Goal: Task Accomplishment & Management: Use online tool/utility

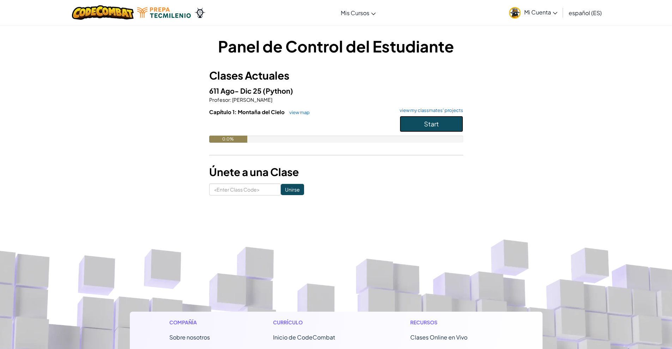
click at [425, 125] on span "Start" at bounding box center [431, 124] width 15 height 8
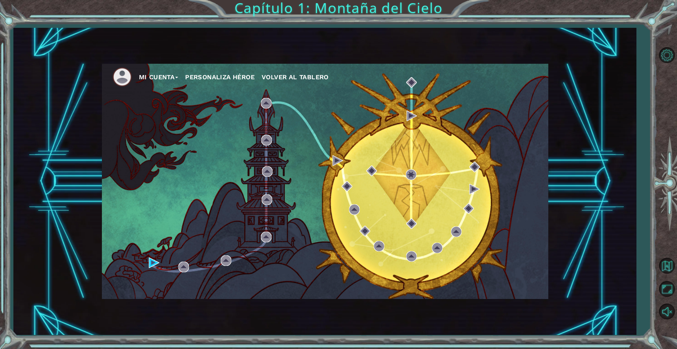
click at [589, 210] on div "Mi Cuenta Personaliza Héroe Volver al Tablero" at bounding box center [324, 181] width 623 height 307
click at [460, 268] on div "Mi Cuenta Personaliza Héroe Volver al Tablero" at bounding box center [325, 182] width 446 height 236
click at [168, 77] on button "Mi Cuenta" at bounding box center [158, 77] width 39 height 11
click at [258, 166] on div "Mi Cuenta Account Settings Cerrar Sesión Personaliza Héroe Volver al Tablero" at bounding box center [325, 182] width 446 height 236
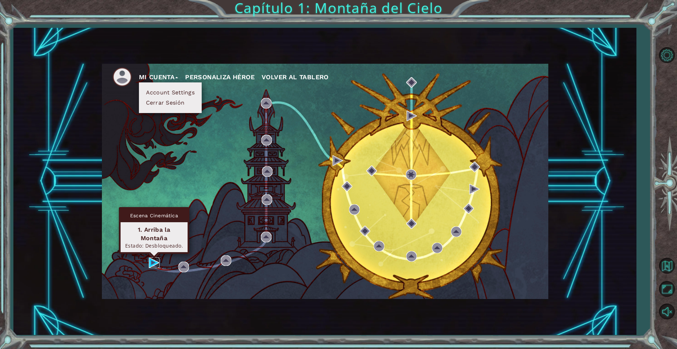
click at [153, 263] on img at bounding box center [154, 263] width 11 height 11
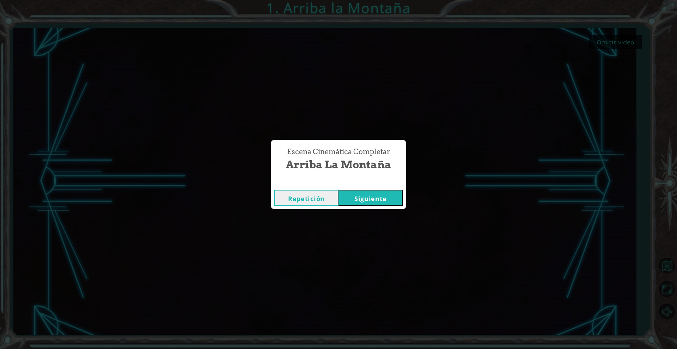
click at [372, 200] on button "Siguiente" at bounding box center [370, 198] width 64 height 16
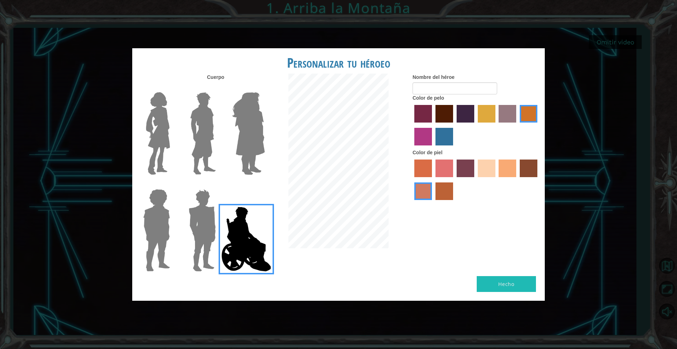
click at [147, 130] on img at bounding box center [158, 134] width 30 height 88
click at [173, 88] on input "Hero Connie" at bounding box center [173, 88] width 0 height 0
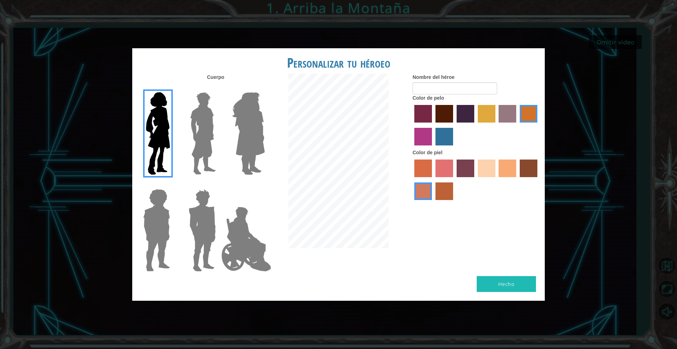
click at [420, 138] on label "medium red violet hair color" at bounding box center [423, 137] width 18 height 18
click at [538, 125] on input "medium red violet hair color" at bounding box center [538, 125] width 0 height 0
click at [444, 109] on label "maroon hair color" at bounding box center [444, 114] width 18 height 18
click at [433, 125] on input "maroon hair color" at bounding box center [433, 125] width 0 height 0
click at [479, 176] on label "sandy beach skin color" at bounding box center [487, 169] width 18 height 18
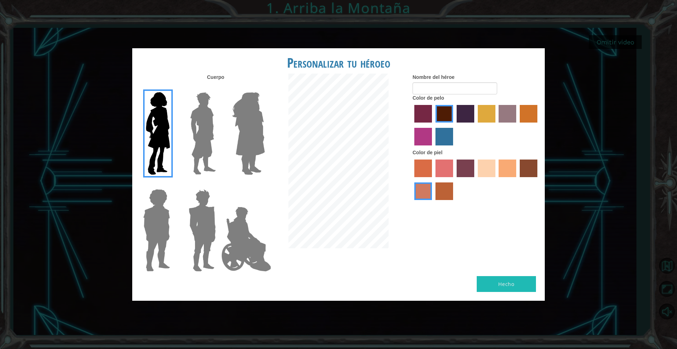
click at [475, 180] on input "sandy beach skin color" at bounding box center [475, 180] width 0 height 0
click at [451, 94] on div "Color de pelo" at bounding box center [476, 121] width 127 height 55
click at [445, 88] on input "Nombre del héroe" at bounding box center [455, 89] width 85 height 12
type input "Nat"
click at [509, 193] on div at bounding box center [476, 181] width 127 height 46
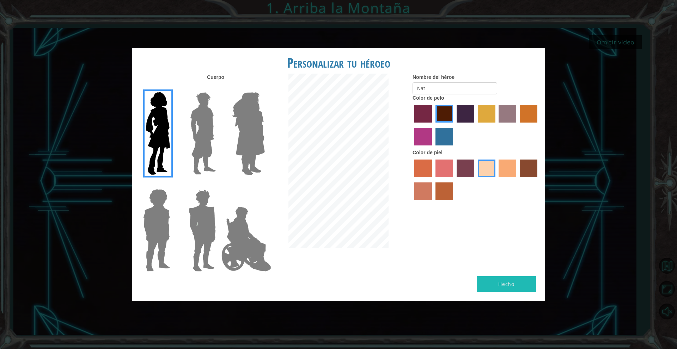
click at [507, 280] on button "Hecho" at bounding box center [506, 284] width 59 height 16
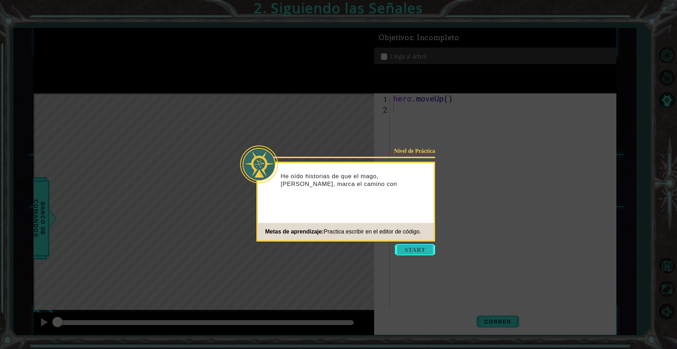
click at [420, 253] on button "Start" at bounding box center [415, 249] width 40 height 11
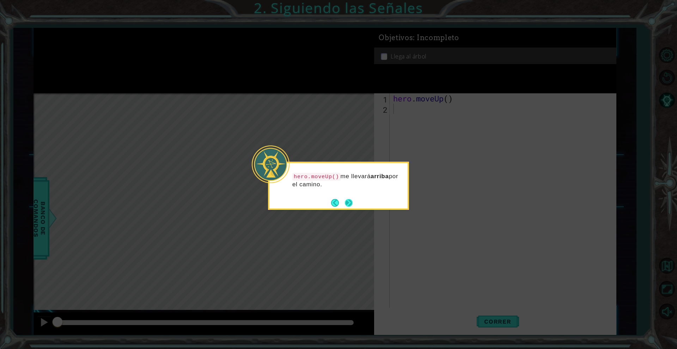
click at [347, 202] on button "Next" at bounding box center [348, 203] width 13 height 13
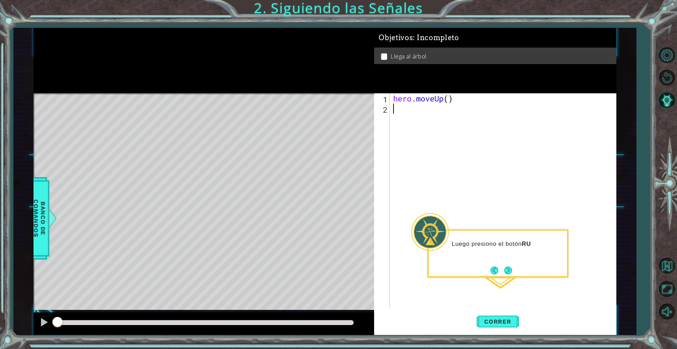
click at [432, 114] on div "hero . moveUp ( )" at bounding box center [505, 210] width 226 height 235
type textarea "hero"
click at [433, 115] on div "hero .moveUp Presiona intro" at bounding box center [454, 127] width 133 height 25
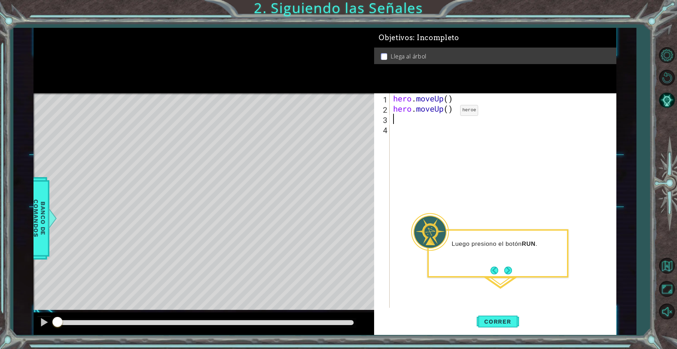
click at [450, 112] on div "hero . moveUp ( ) hero . moveUp ( )" at bounding box center [505, 210] width 226 height 235
type textarea "hero.moveUp(2)"
click at [505, 320] on span "Correr" at bounding box center [497, 321] width 41 height 7
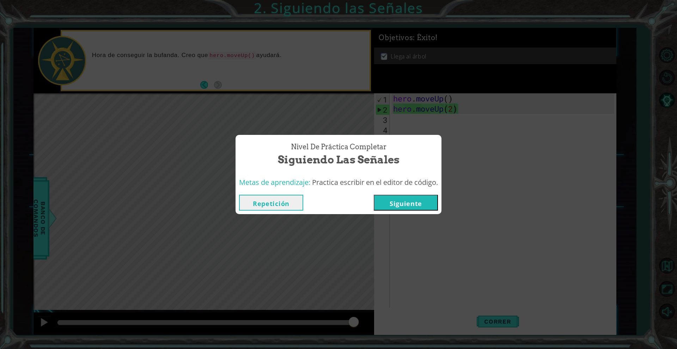
click at [415, 201] on button "Siguiente" at bounding box center [406, 203] width 64 height 16
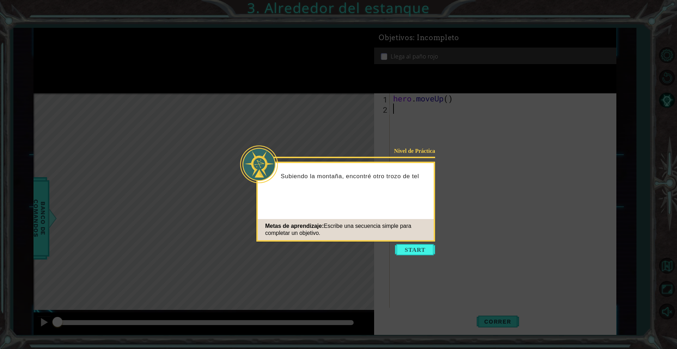
click at [411, 243] on icon at bounding box center [338, 174] width 677 height 349
click at [416, 246] on button "Start" at bounding box center [415, 249] width 40 height 11
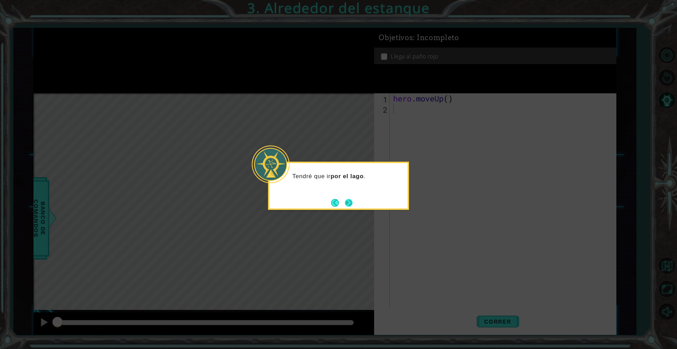
click at [352, 204] on button "Next" at bounding box center [348, 202] width 11 height 11
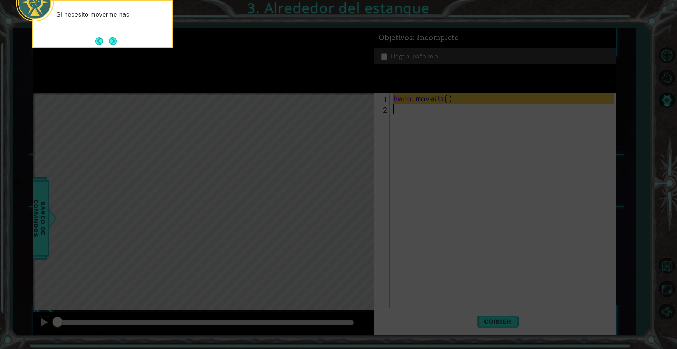
drag, startPoint x: 379, startPoint y: 164, endPoint x: 307, endPoint y: 163, distance: 72.6
click at [307, 163] on icon at bounding box center [338, 52] width 677 height 594
click at [112, 40] on button "Next" at bounding box center [113, 41] width 12 height 12
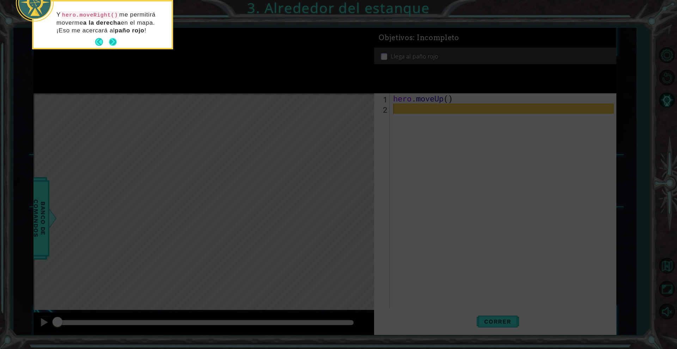
click at [114, 41] on button "Next" at bounding box center [113, 42] width 8 height 8
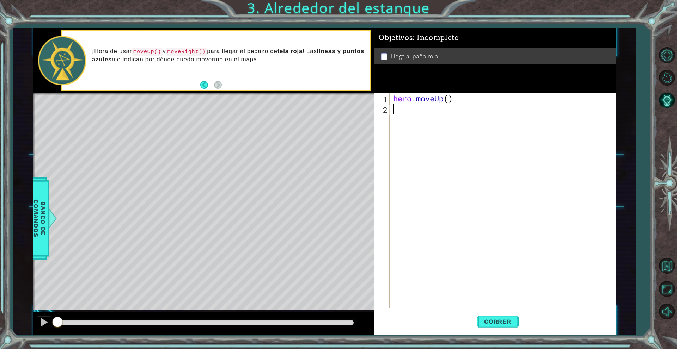
click at [405, 110] on div "hero . moveUp ( )" at bounding box center [505, 210] width 226 height 235
type textarea "hero"
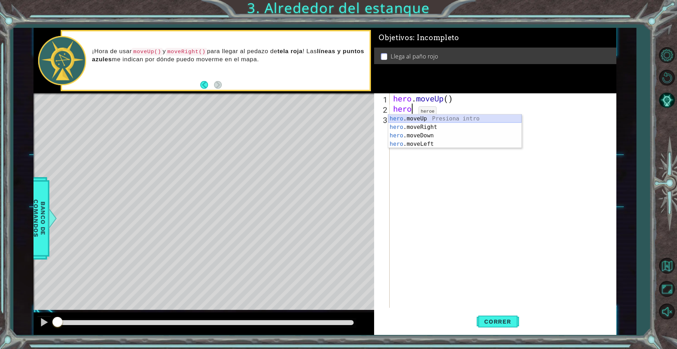
click at [425, 122] on div "hero .moveUp Presiona intro hero .moveRight Presiona intro hero .moveDown Presi…" at bounding box center [454, 140] width 133 height 51
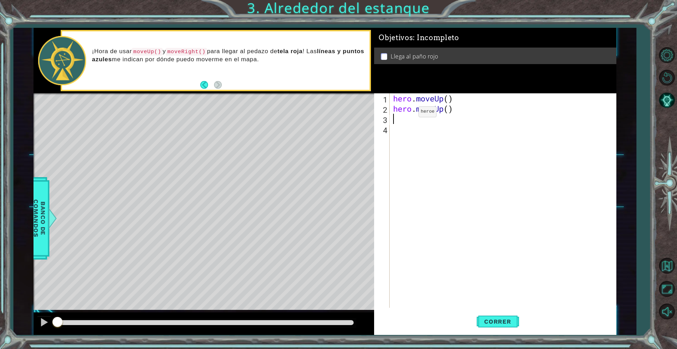
scroll to position [0, 0]
click at [447, 110] on div "hero . moveUp ( ) hero . moveUp ( )" at bounding box center [505, 210] width 226 height 235
type textarea "hero.moveUp(2)"
click at [415, 124] on div "hero . moveUp ( ) hero . moveUp ( 2 )" at bounding box center [505, 210] width 226 height 235
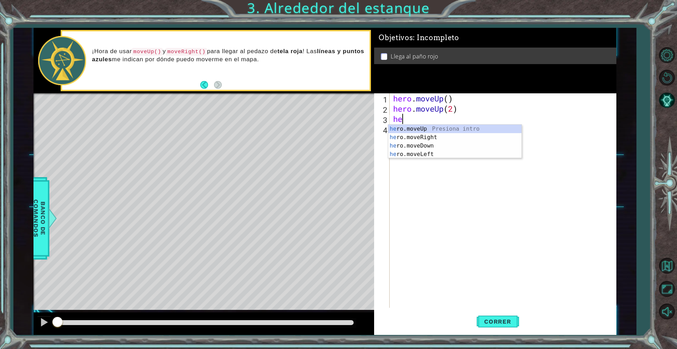
scroll to position [0, 0]
type textarea "hero"
click at [418, 140] on div "hero .moveUp Presiona intro hero .moveRight Presiona intro hero .moveDown Presi…" at bounding box center [454, 150] width 133 height 51
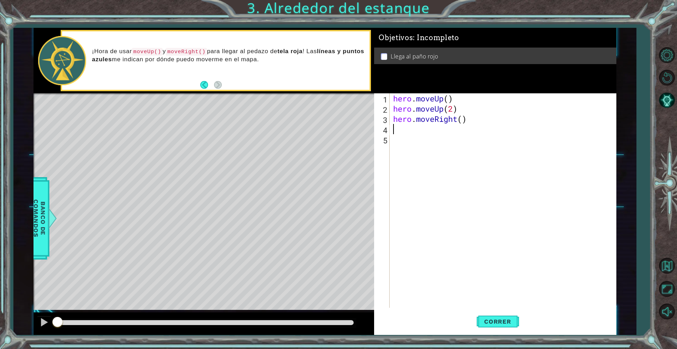
scroll to position [0, 0]
click at [409, 133] on div "hero . moveUp ( ) hero . moveUp ( 2 ) hero . moveRight ( )" at bounding box center [505, 210] width 226 height 235
type textarea "her"
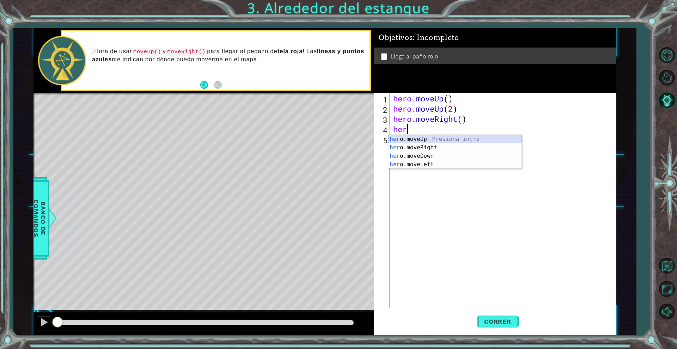
click at [422, 142] on div "her o.moveUp Presiona intro her o.moveRight Presiona intro her o.moveDown Presi…" at bounding box center [454, 160] width 133 height 51
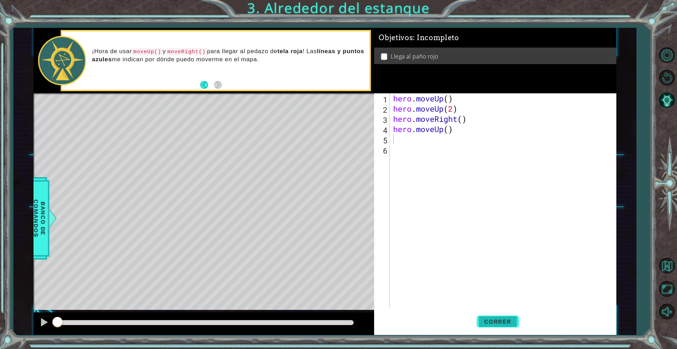
click at [500, 320] on span "Correr" at bounding box center [497, 321] width 41 height 7
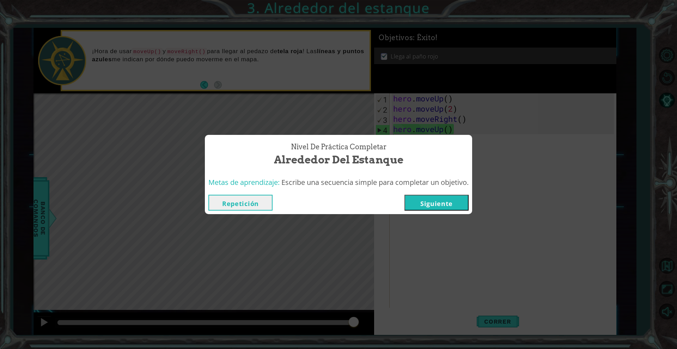
click at [451, 200] on button "Siguiente" at bounding box center [436, 203] width 64 height 16
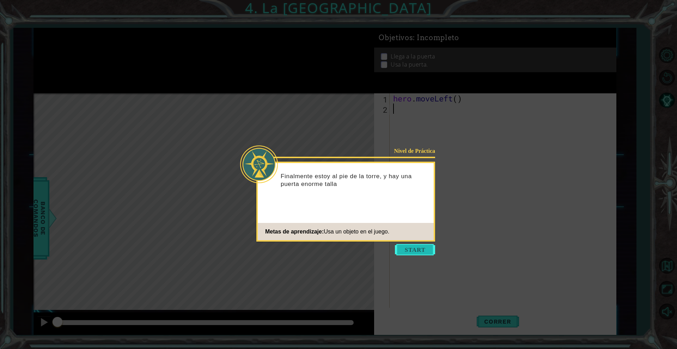
click at [405, 247] on button "Start" at bounding box center [415, 249] width 40 height 11
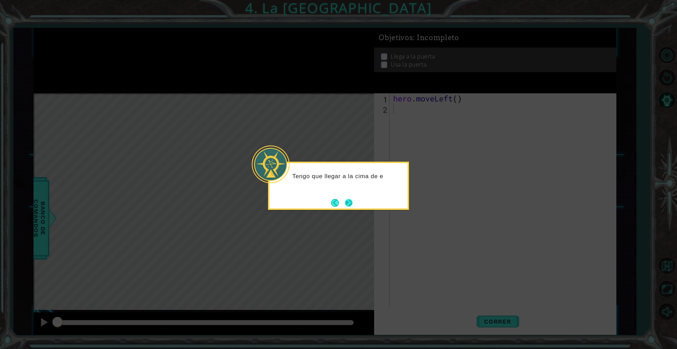
click at [349, 201] on button "Next" at bounding box center [348, 203] width 11 height 11
click at [349, 201] on button "Next" at bounding box center [348, 202] width 13 height 13
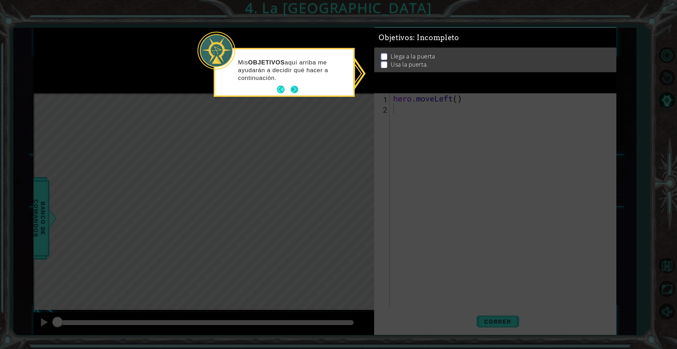
click at [298, 90] on button "Next" at bounding box center [295, 90] width 12 height 12
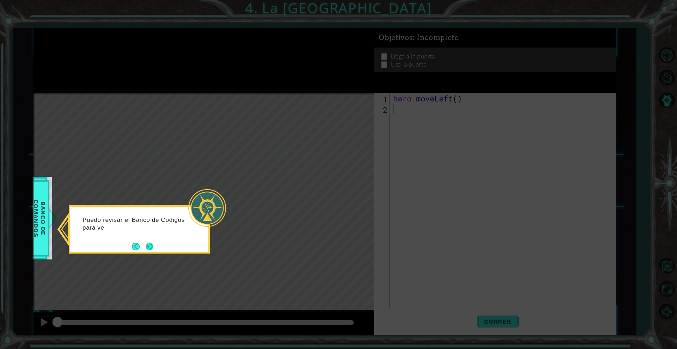
click at [154, 249] on button "Next" at bounding box center [149, 247] width 8 height 8
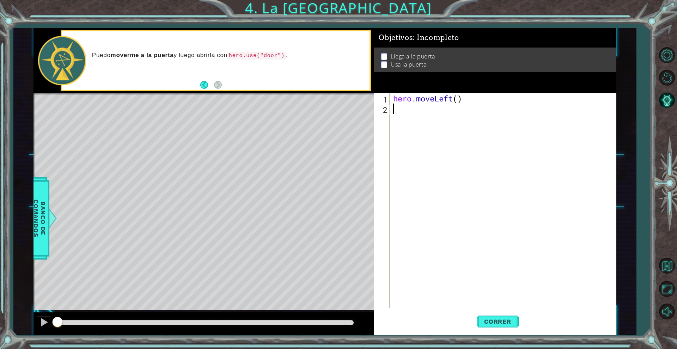
click at [399, 116] on div "hero . moveLeft ( )" at bounding box center [505, 210] width 226 height 235
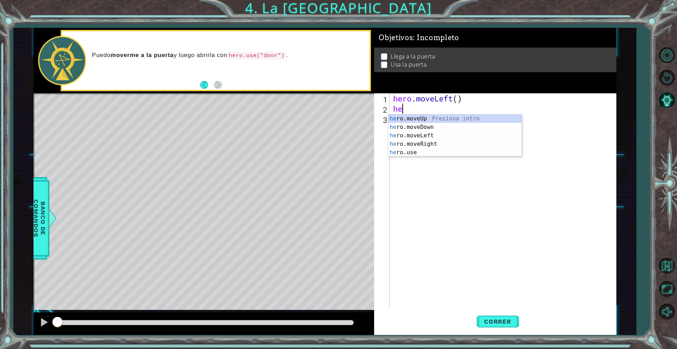
type textarea "her"
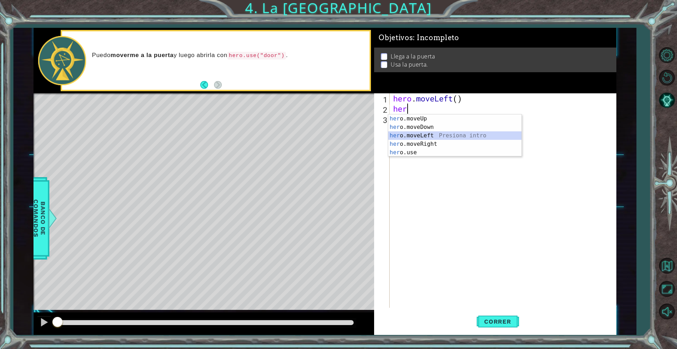
click at [420, 135] on div "her o.moveUp Presiona intro her o.moveDown Presiona intro her o.moveLeft Presio…" at bounding box center [454, 144] width 133 height 59
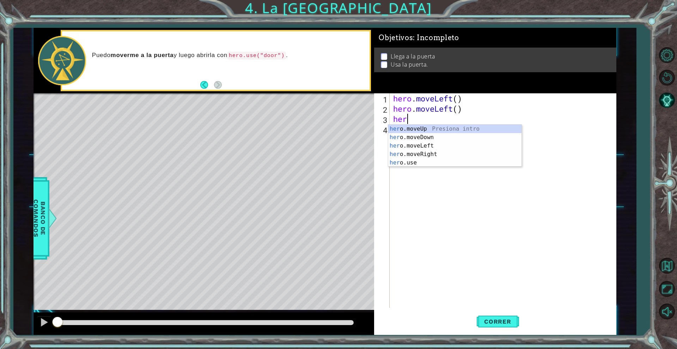
type textarea "hero"
click at [400, 129] on div "hero .moveUp Presiona intro hero .moveDown Presiona intro hero .moveLeft Presio…" at bounding box center [454, 154] width 133 height 59
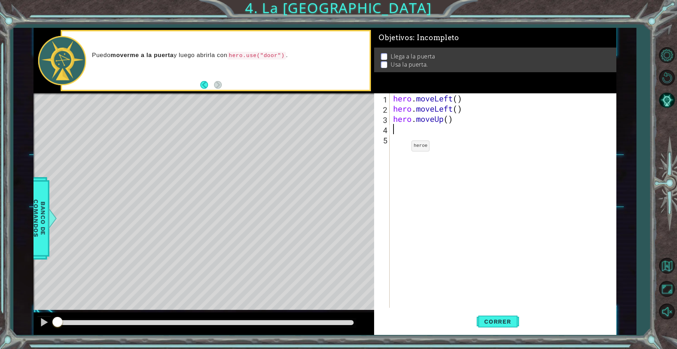
scroll to position [0, 0]
click at [448, 124] on div "hero . moveLeft ( ) hero . moveLeft ( ) hero . moveUp ( )" at bounding box center [505, 210] width 226 height 235
type textarea "hero.moveUp(2)"
click at [426, 133] on div "hero . moveLeft ( ) hero . moveLeft ( ) hero . moveUp ( 2 )" at bounding box center [505, 210] width 226 height 235
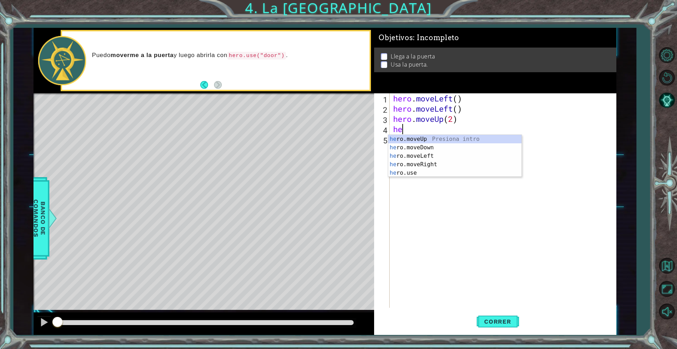
scroll to position [0, 0]
type textarea "hero"
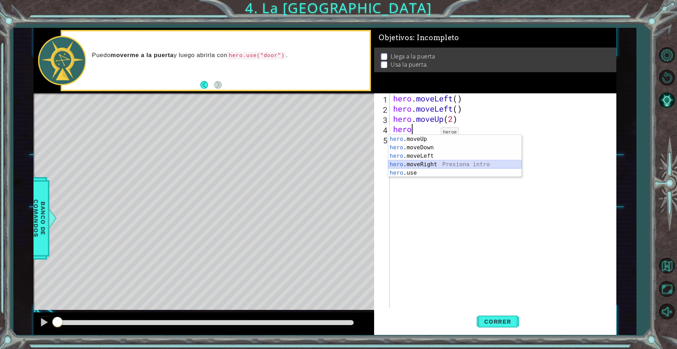
click at [424, 163] on div "hero .moveUp Presiona intro hero .moveDown Presiona intro hero .moveLeft Presio…" at bounding box center [454, 164] width 133 height 59
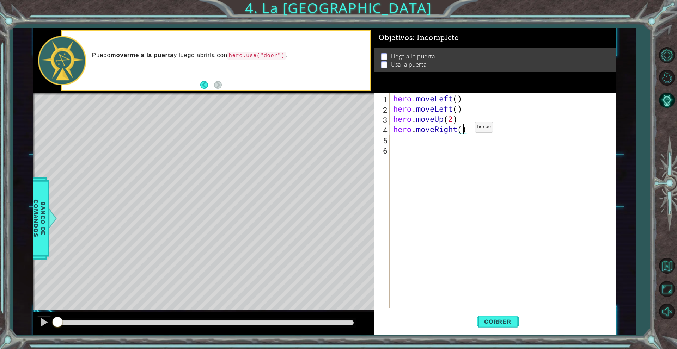
click at [464, 129] on div "hero . moveLeft ( ) hero . moveLeft ( ) hero . moveUp ( 2 ) hero . moveRight ( )" at bounding box center [505, 210] width 226 height 235
type textarea "hero.moveRight(2)"
click at [405, 143] on div "hero . moveLeft ( ) hero . moveLeft ( ) hero . moveUp ( 2 ) hero . moveRight ( …" at bounding box center [505, 210] width 226 height 235
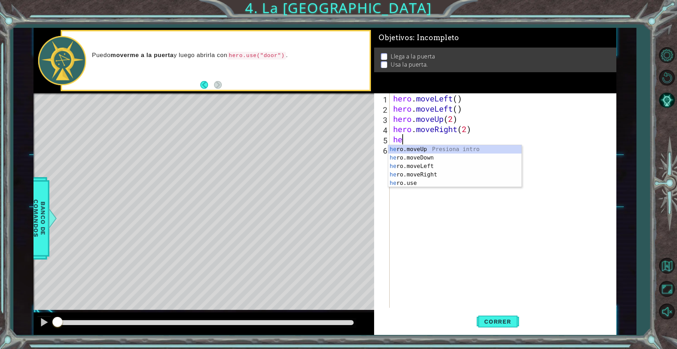
scroll to position [0, 0]
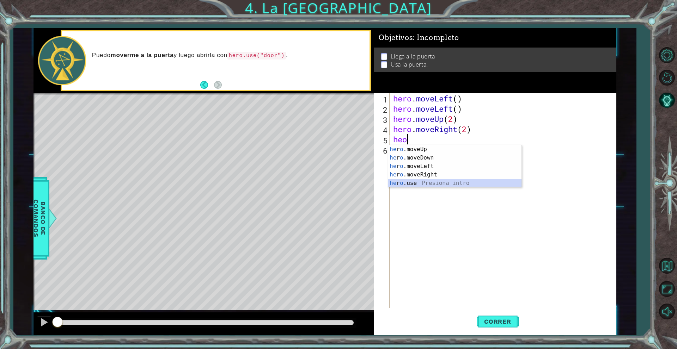
click at [422, 185] on div "he r o .moveUp Presiona intro he r o .moveDown Presiona intro he r o .moveLeft …" at bounding box center [454, 174] width 133 height 59
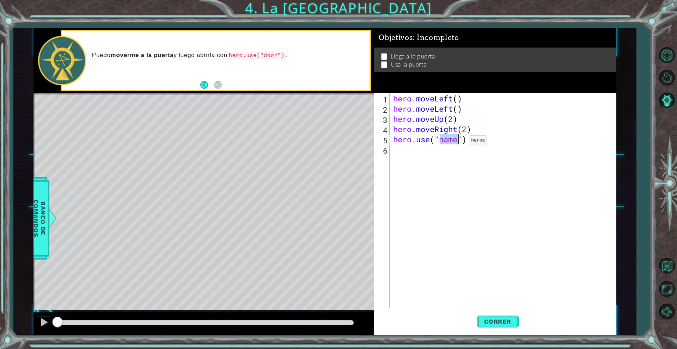
click at [458, 142] on div "hero . moveLeft ( ) hero . moveLeft ( ) hero . moveUp ( 2 ) hero . moveRight ( …" at bounding box center [503, 200] width 222 height 215
type textarea "hero.use("door")"
click at [506, 325] on span "Correr" at bounding box center [497, 321] width 41 height 7
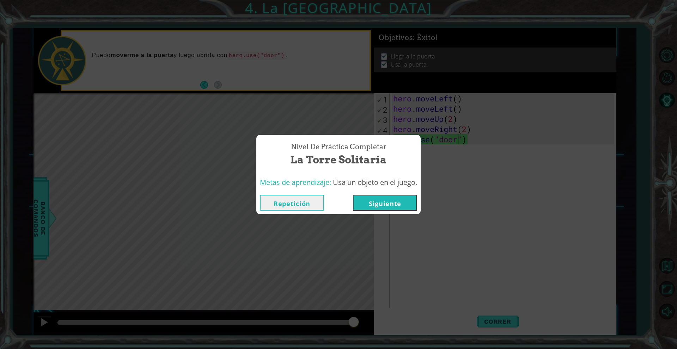
click at [391, 204] on button "Siguiente" at bounding box center [385, 203] width 64 height 16
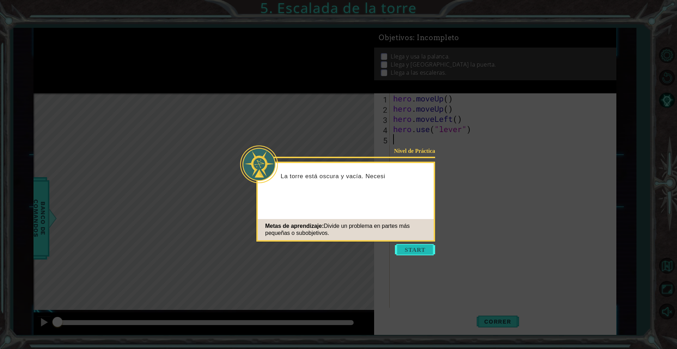
click at [424, 250] on button "Start" at bounding box center [415, 249] width 40 height 11
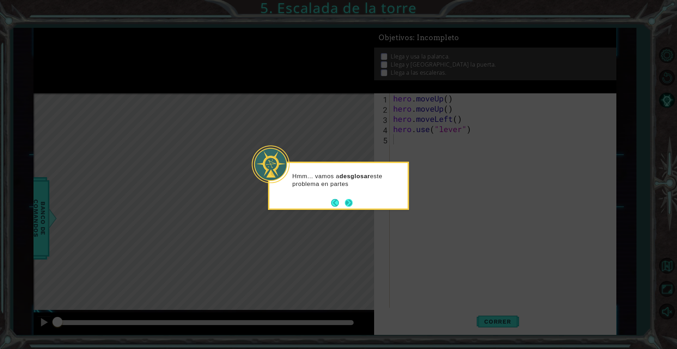
click at [352, 204] on button "Next" at bounding box center [349, 203] width 12 height 12
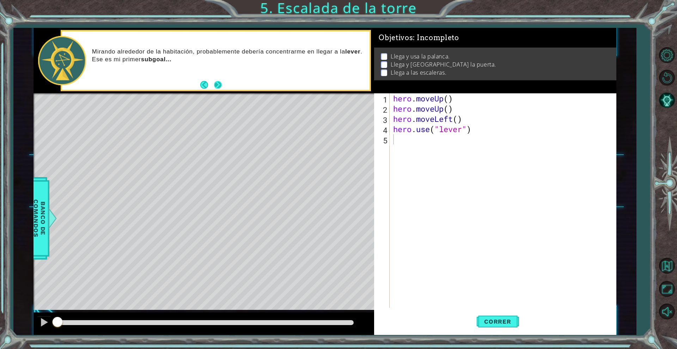
click at [220, 85] on button "Next" at bounding box center [218, 85] width 8 height 8
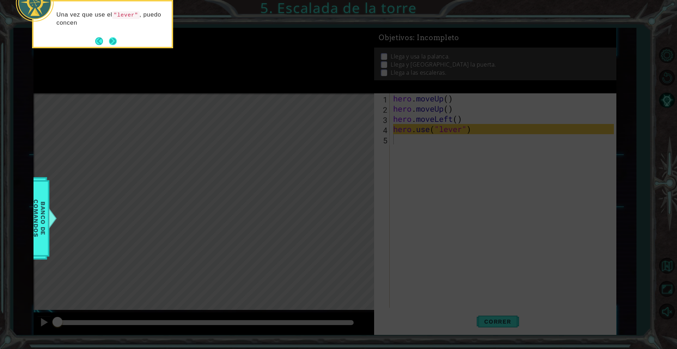
click at [114, 42] on button "Next" at bounding box center [112, 41] width 9 height 9
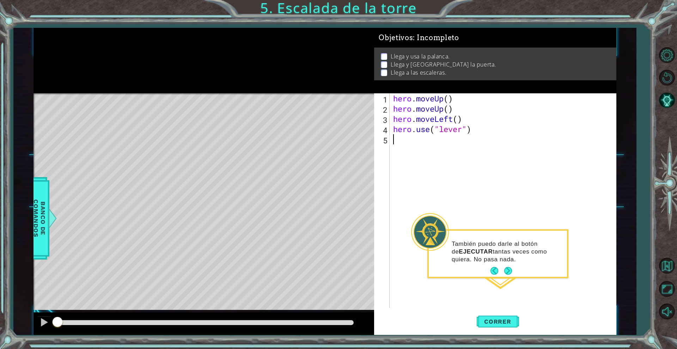
click at [516, 279] on div "hero . moveUp ( ) hero . moveUp ( ) hero . moveLeft ( ) hero . use ( "lever" )" at bounding box center [505, 210] width 226 height 235
click at [507, 273] on button "Next" at bounding box center [508, 271] width 12 height 12
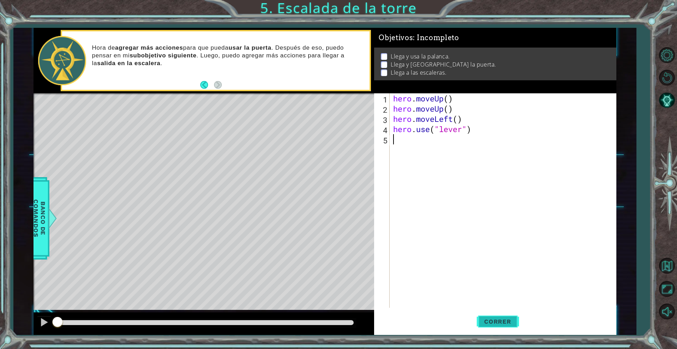
click at [497, 318] on span "Correr" at bounding box center [497, 321] width 41 height 7
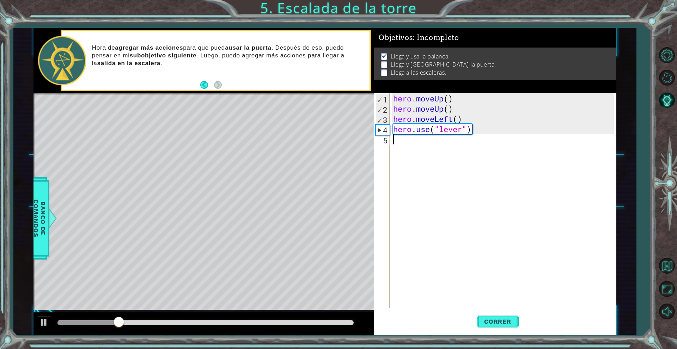
click at [417, 149] on div "hero . moveUp ( ) hero . moveUp ( ) hero . moveLeft ( ) hero . use ( "lever" )" at bounding box center [505, 210] width 226 height 235
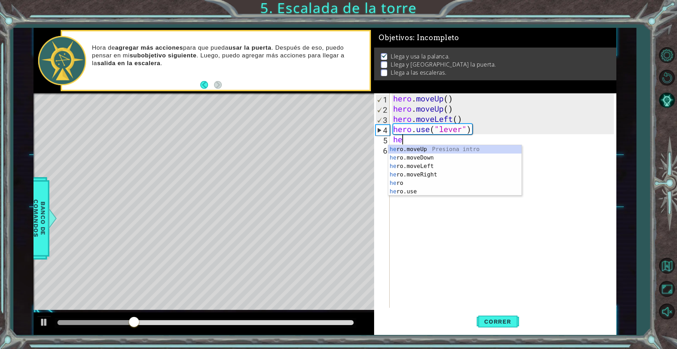
scroll to position [0, 0]
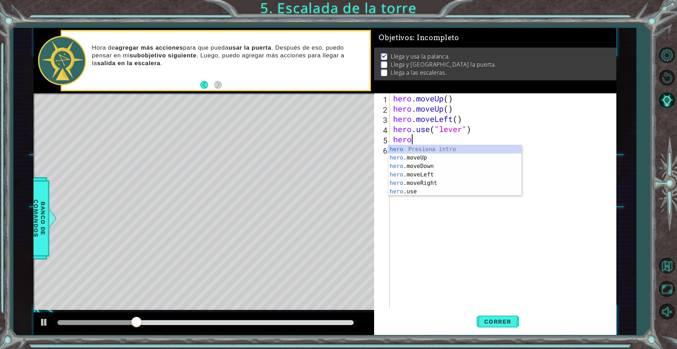
type textarea "hero"
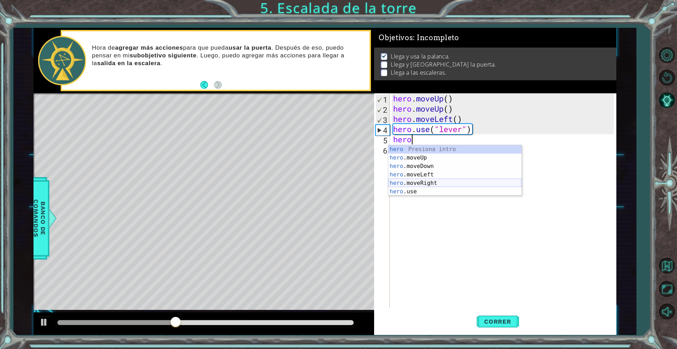
click at [444, 180] on div "hero Presiona intro hero .moveUp Presiona intro hero .moveDown Presiona intro h…" at bounding box center [454, 179] width 133 height 68
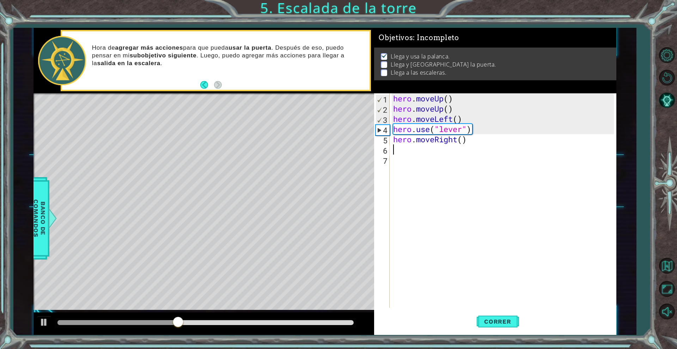
scroll to position [0, 0]
click at [461, 144] on div "hero . moveUp ( ) hero . moveUp ( ) hero . moveLeft ( ) hero . use ( "lever" ) …" at bounding box center [505, 210] width 226 height 235
type textarea "hero.moveRight(3)"
click at [426, 155] on div "hero . moveUp ( ) hero . moveUp ( ) hero . moveLeft ( ) hero . use ( "lever" ) …" at bounding box center [505, 210] width 226 height 235
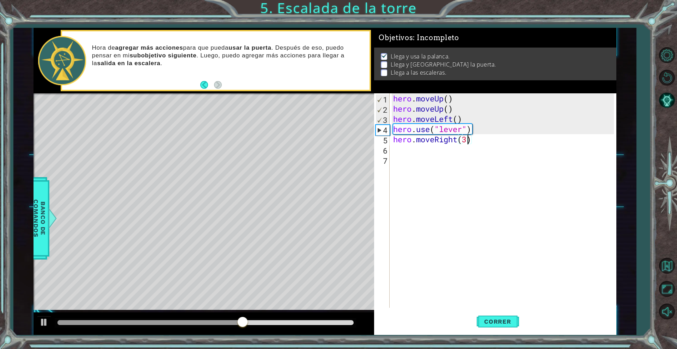
scroll to position [0, 0]
click at [421, 152] on div "hero . moveUp ( ) hero . moveUp ( ) hero . moveLeft ( ) hero . use ( "lever" ) …" at bounding box center [505, 210] width 226 height 235
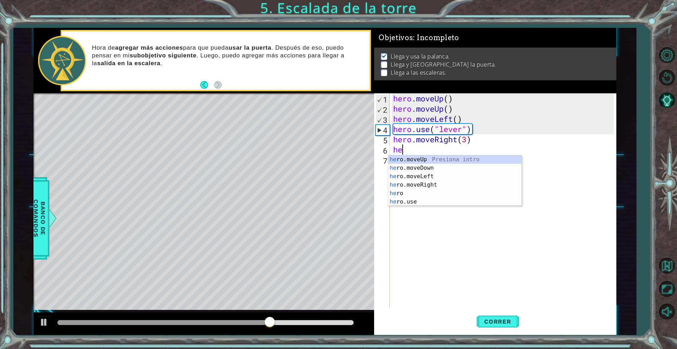
scroll to position [0, 0]
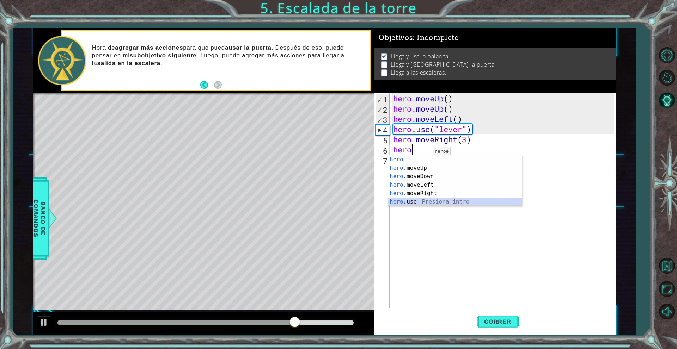
click at [432, 201] on div "hero Presiona intro hero .moveUp Presiona intro hero .moveDown Presiona intro h…" at bounding box center [454, 189] width 133 height 68
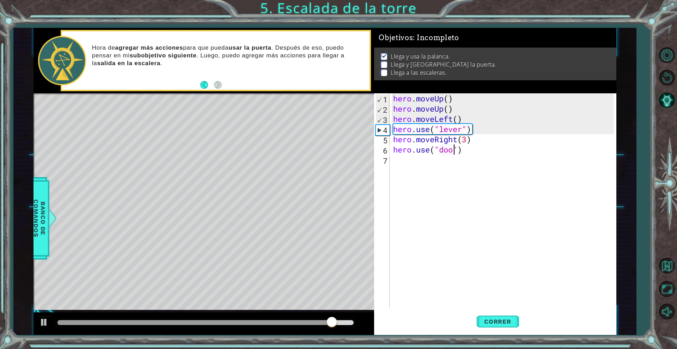
type textarea "hero.use("door")"
click at [488, 168] on div "hero . moveUp ( ) hero . moveUp ( ) hero . moveLeft ( ) hero . use ( "lever" ) …" at bounding box center [505, 210] width 226 height 235
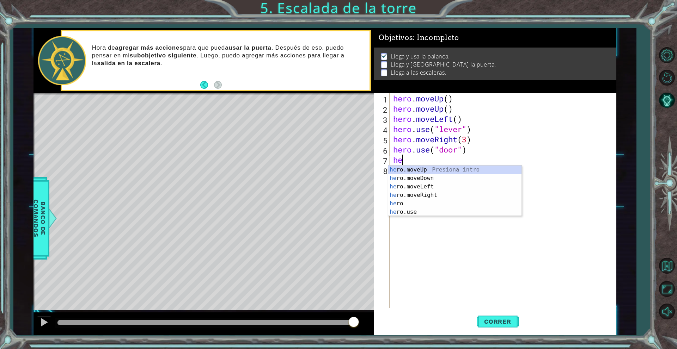
scroll to position [0, 0]
type textarea "hero"
click at [427, 180] on div "hero Presiona intro hero .moveUp Presiona intro hero .moveDown Presiona intro h…" at bounding box center [454, 200] width 133 height 68
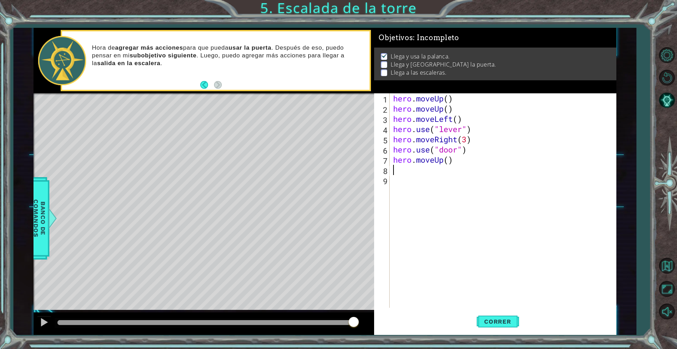
scroll to position [0, 0]
click at [452, 165] on div "hero . moveUp ( ) hero . moveUp ( ) hero . moveLeft ( ) hero . use ( "lever" ) …" at bounding box center [505, 210] width 226 height 235
click at [447, 163] on div "hero . moveUp ( ) hero . moveUp ( ) hero . moveLeft ( ) hero . use ( "lever" ) …" at bounding box center [505, 210] width 226 height 235
drag, startPoint x: 447, startPoint y: 163, endPoint x: 431, endPoint y: 170, distance: 17.2
click at [431, 170] on div "hero . moveUp ( ) hero . moveUp ( ) hero . moveLeft ( ) hero . use ( "lever" ) …" at bounding box center [505, 210] width 226 height 235
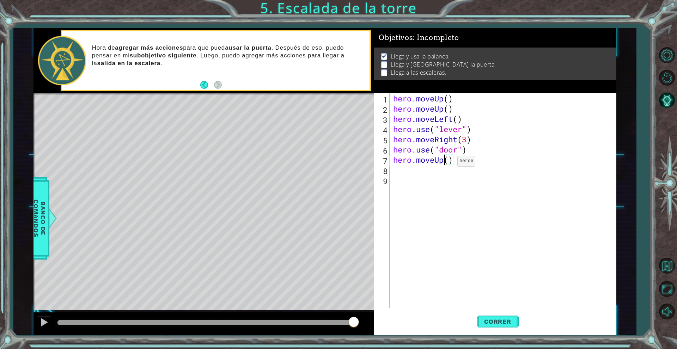
type textarea "hero.moveUp()"
click at [438, 236] on div "hero . moveUp ( ) hero . moveUp ( ) hero . moveLeft ( ) hero . use ( "lever" ) …" at bounding box center [505, 210] width 226 height 235
click at [449, 161] on div "hero . moveUp ( ) hero . moveUp ( ) hero . moveLeft ( ) hero . use ( "lever" ) …" at bounding box center [505, 210] width 226 height 235
type textarea "hero.moveUp(2)"
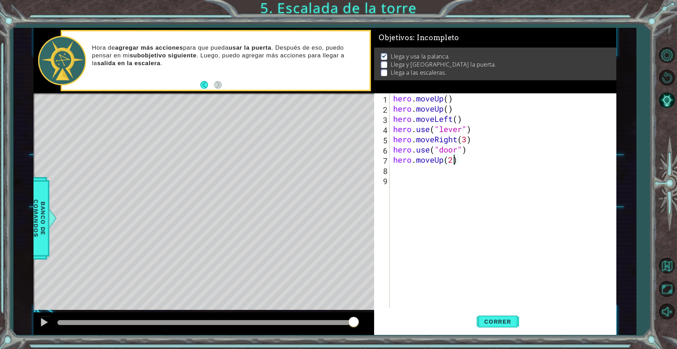
click at [408, 172] on div "hero . moveUp ( ) hero . moveUp ( ) hero . moveLeft ( ) hero . use ( "lever" ) …" at bounding box center [505, 210] width 226 height 235
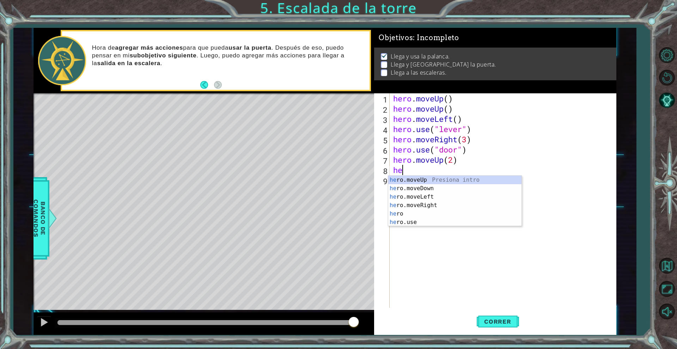
scroll to position [0, 0]
type textarea "hero"
click at [432, 205] on div "hero Presiona intro hero .moveUp Presiona intro hero .moveDown Presiona intro h…" at bounding box center [454, 210] width 133 height 68
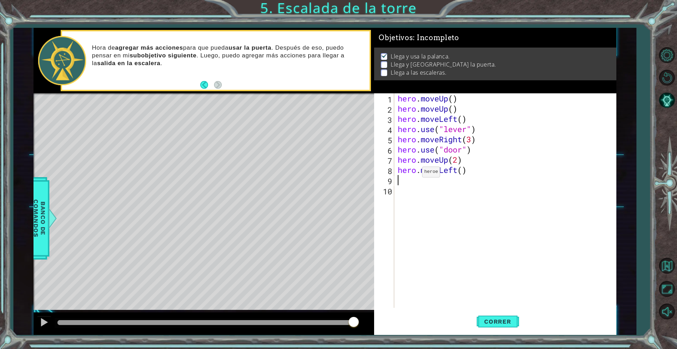
scroll to position [0, 0]
click at [460, 171] on div "hero . moveUp ( ) hero . moveUp ( ) hero . moveLeft ( ) hero . use ( "lever" ) …" at bounding box center [506, 210] width 221 height 235
type textarea "hero.moveLeft()"
click at [500, 180] on div "hero . moveUp ( ) hero . moveUp ( ) hero . moveLeft ( ) hero . use ( "lever" ) …" at bounding box center [506, 210] width 221 height 235
click at [463, 169] on div "hero . moveUp ( ) hero . moveUp ( ) hero . moveLeft ( ) hero . use ( "lever" ) …" at bounding box center [506, 210] width 221 height 235
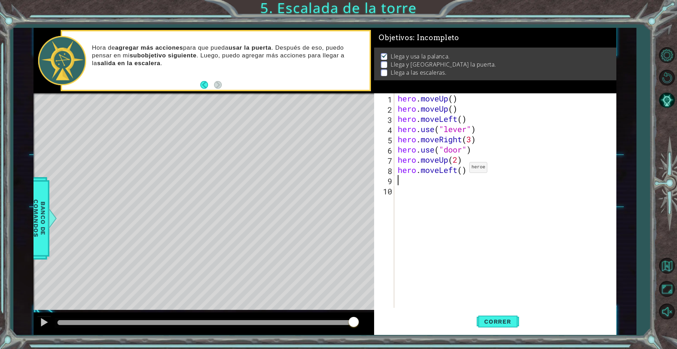
type textarea "hero.moveLeft()"
click at [471, 255] on div "hero . moveUp ( ) hero . moveUp ( ) hero . moveLeft ( ) hero . use ( "lever" ) …" at bounding box center [506, 210] width 221 height 235
click at [464, 172] on div "hero . moveUp ( ) hero . moveUp ( ) hero . moveLeft ( ) hero . use ( "lever" ) …" at bounding box center [506, 210] width 221 height 235
type textarea "hero.moveLeft(3)"
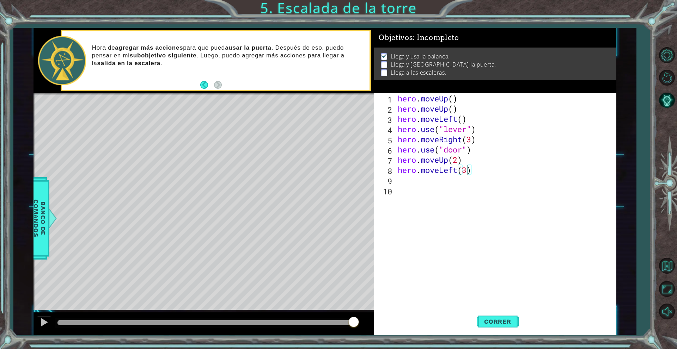
click at [430, 185] on div "hero . moveUp ( ) hero . moveUp ( ) hero . moveLeft ( ) hero . use ( "lever" ) …" at bounding box center [506, 210] width 221 height 235
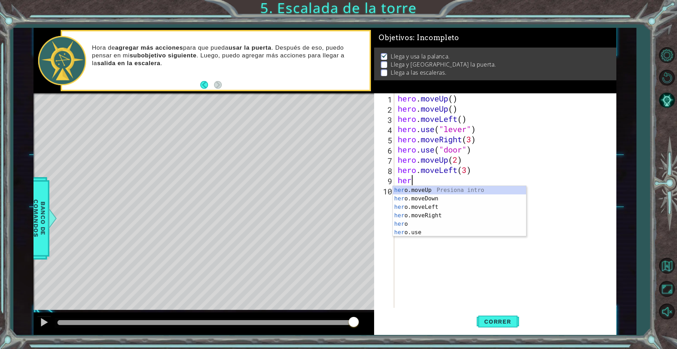
scroll to position [0, 0]
type textarea "hero"
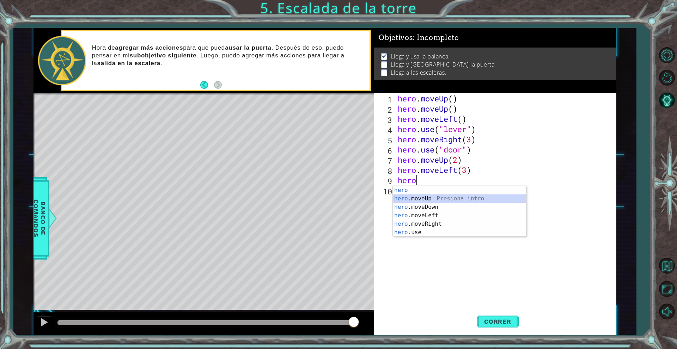
click at [432, 196] on div "hero Presiona intro hero .moveUp Presiona intro hero .moveDown Presiona intro h…" at bounding box center [459, 220] width 133 height 68
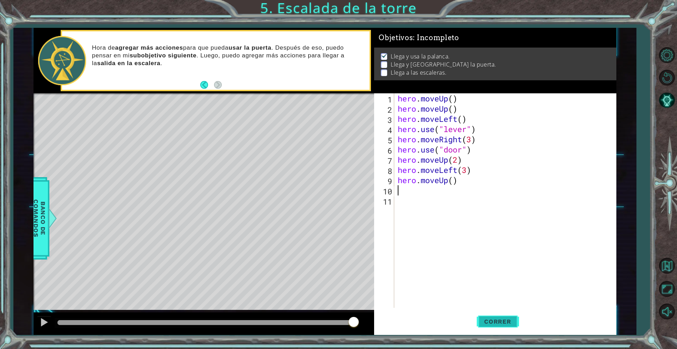
click at [494, 318] on span "Correr" at bounding box center [497, 321] width 41 height 7
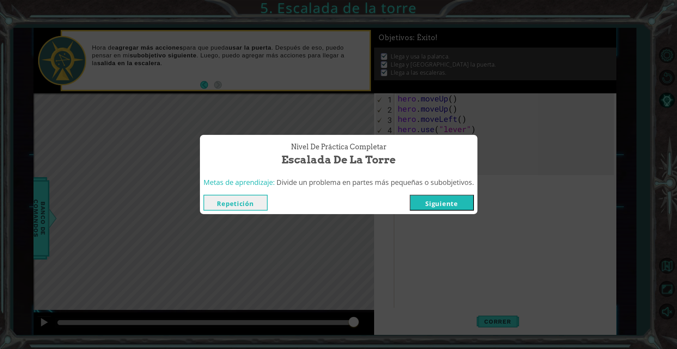
click at [430, 201] on button "Siguiente" at bounding box center [442, 203] width 64 height 16
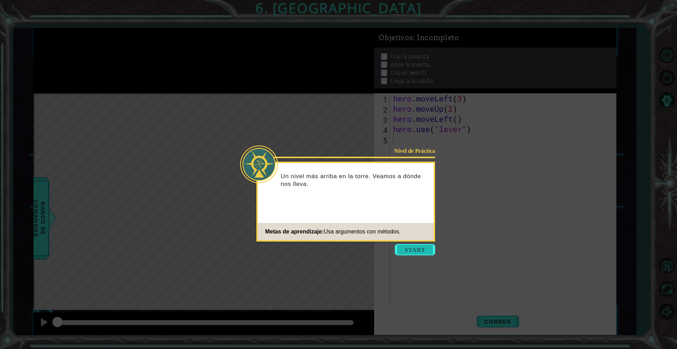
click at [413, 250] on button "Start" at bounding box center [415, 249] width 40 height 11
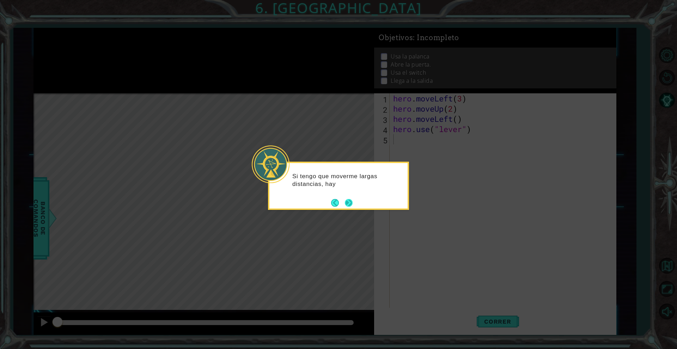
click at [352, 205] on button "Next" at bounding box center [348, 203] width 10 height 10
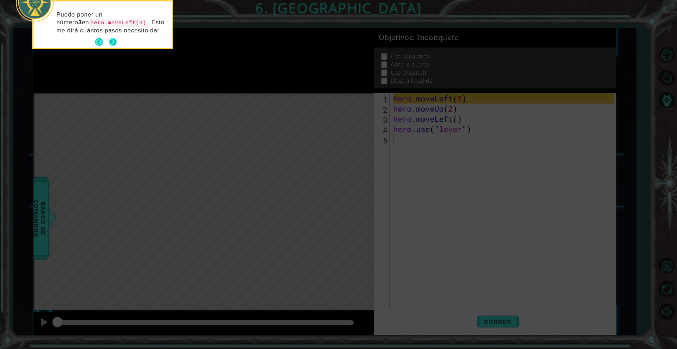
click at [116, 38] on button "Next" at bounding box center [113, 42] width 8 height 8
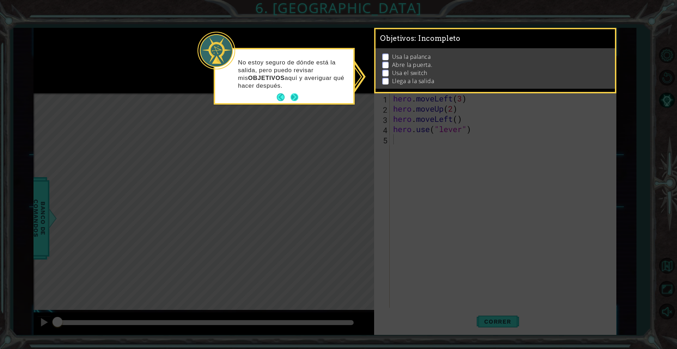
click at [292, 94] on button "Next" at bounding box center [294, 97] width 13 height 13
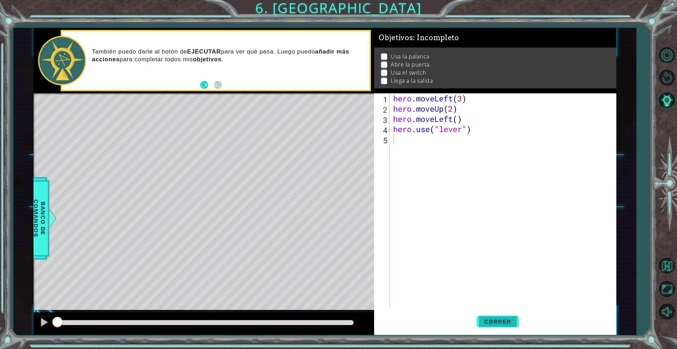
click at [493, 323] on span "Correr" at bounding box center [497, 321] width 41 height 7
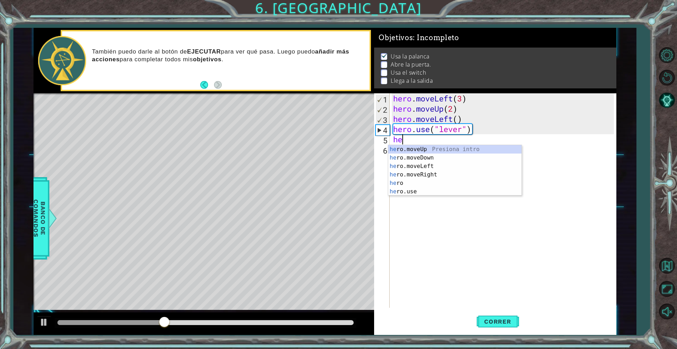
scroll to position [0, 0]
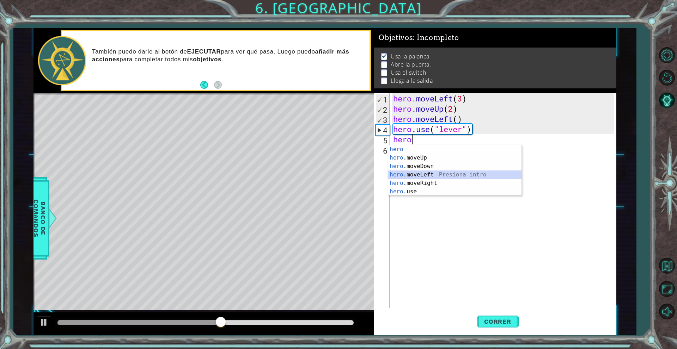
click at [448, 175] on div "hero Presiona intro hero .moveUp Presiona intro hero .moveDown Presiona intro h…" at bounding box center [454, 179] width 133 height 68
type textarea "hero.moveLeft(1)"
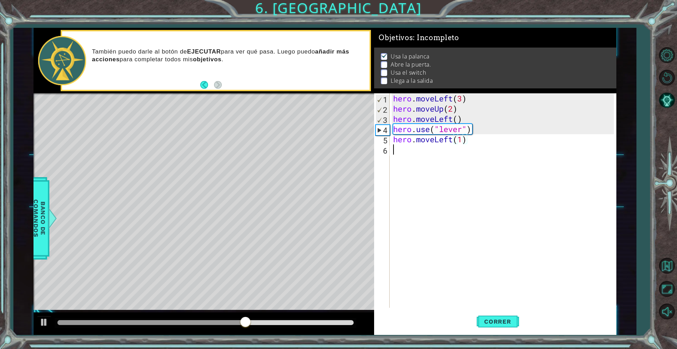
click at [445, 160] on div "hero . moveLeft ( 3 ) hero . moveUp ( 2 ) hero . moveLeft ( ) hero . use ( "lev…" at bounding box center [505, 210] width 226 height 235
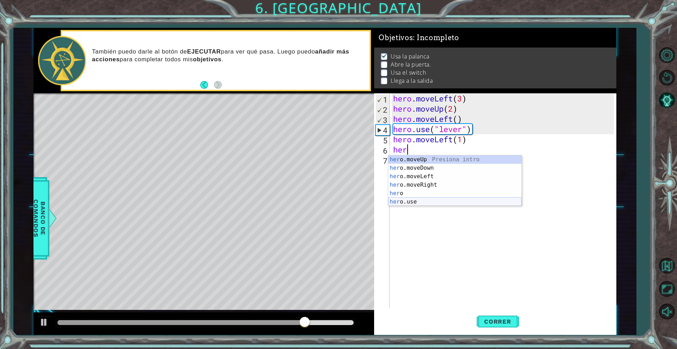
click at [442, 198] on div "her o.moveUp Presiona intro her o.moveDown Presiona intro her o.moveLeft Presio…" at bounding box center [454, 189] width 133 height 68
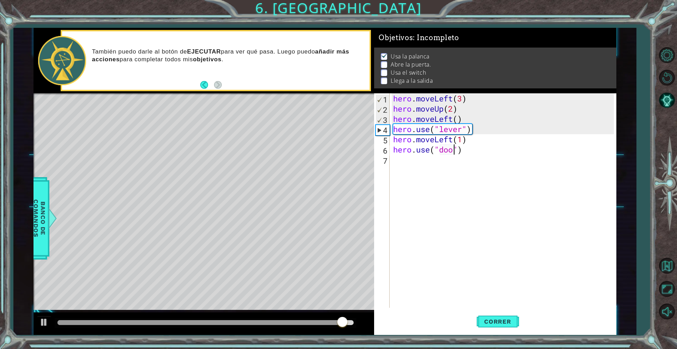
type textarea "hero.use("door")"
click at [410, 161] on div "hero . moveLeft ( 3 ) hero . moveUp ( 2 ) hero . moveLeft ( ) hero . use ( "lev…" at bounding box center [505, 210] width 226 height 235
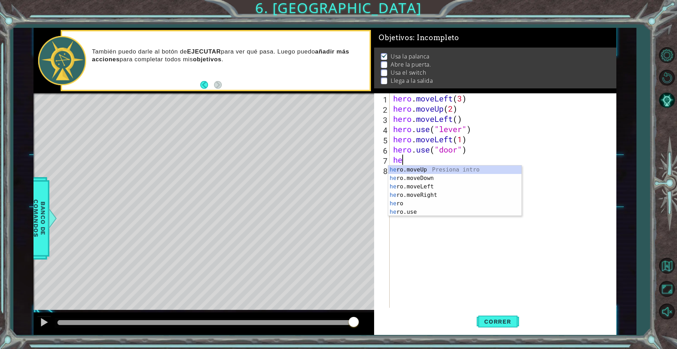
scroll to position [0, 0]
click at [420, 178] on div "hero Presiona intro hero .moveUp Presiona intro hero .moveDown Presiona intro h…" at bounding box center [454, 200] width 133 height 68
type textarea "hero.moveUp(1)"
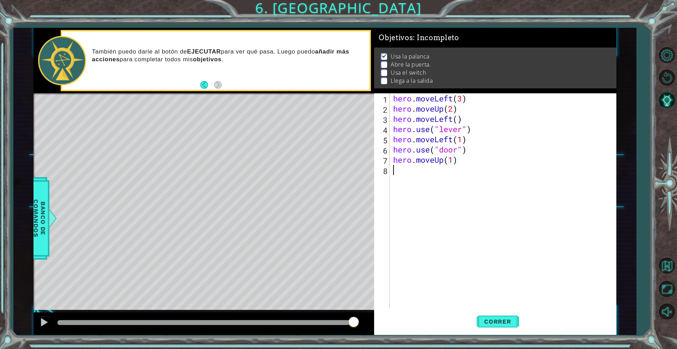
click at [410, 177] on div "hero . moveLeft ( 3 ) hero . moveUp ( 2 ) hero . moveLeft ( ) hero . use ( "lev…" at bounding box center [505, 210] width 226 height 235
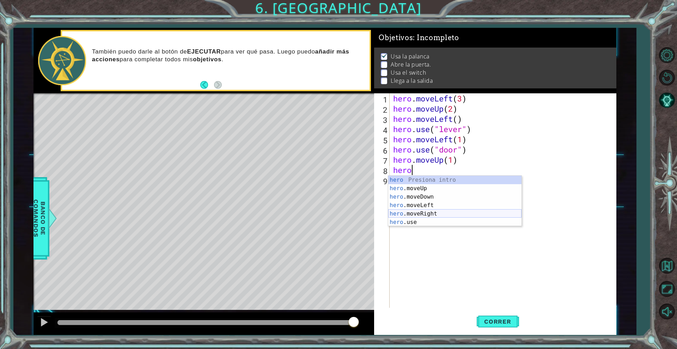
click at [426, 212] on div "hero Presiona intro hero .moveUp Presiona intro hero .moveDown Presiona intro h…" at bounding box center [454, 210] width 133 height 68
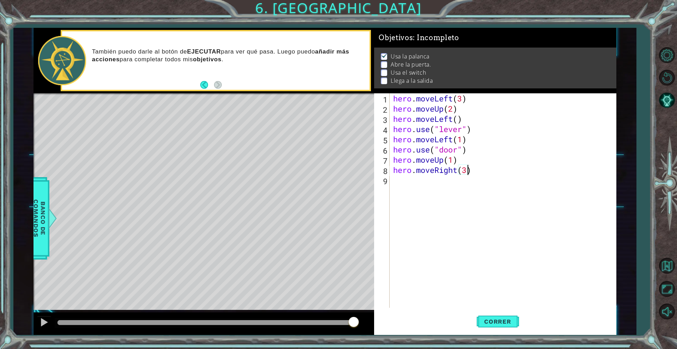
type textarea "hero.moveRight(3)"
click at [396, 179] on div "hero . moveLeft ( 3 ) hero . moveUp ( 2 ) hero . moveLeft ( ) hero . use ( "lev…" at bounding box center [505, 210] width 226 height 235
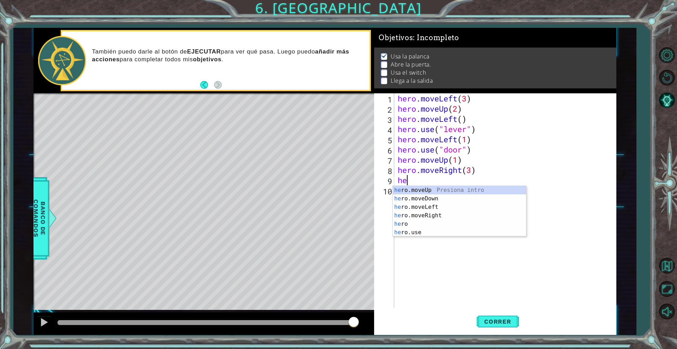
scroll to position [0, 0]
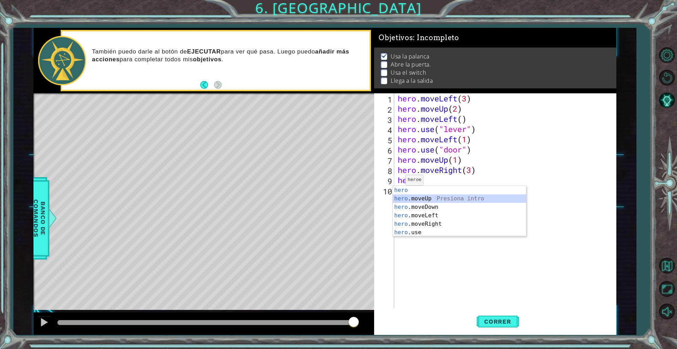
click at [426, 196] on div "hero Presiona intro hero .moveUp Presiona intro hero .moveDown Presiona intro h…" at bounding box center [459, 220] width 133 height 68
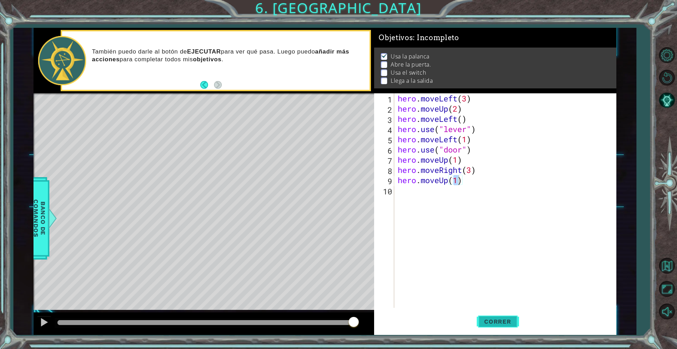
click at [504, 325] on span "Correr" at bounding box center [497, 321] width 41 height 7
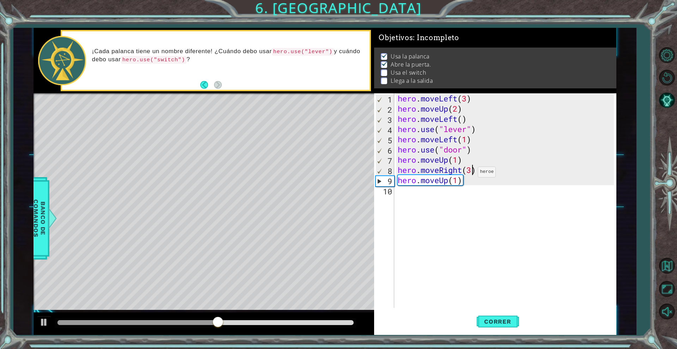
click at [472, 174] on div "hero . moveLeft ( 3 ) hero . moveUp ( 2 ) hero . moveLeft ( ) hero . use ( "lev…" at bounding box center [506, 210] width 221 height 235
click at [462, 169] on div "hero . moveLeft ( 3 ) hero . moveUp ( 2 ) hero . moveLeft ( ) hero . use ( "lev…" at bounding box center [506, 210] width 221 height 235
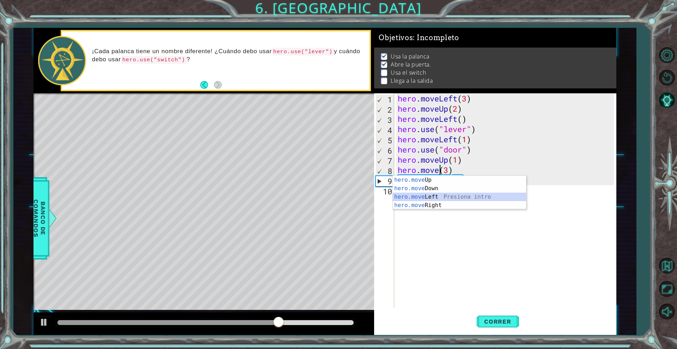
click at [432, 198] on div "hero.move Up Presiona intro hero.move Down Presiona intro hero.move Left Presio…" at bounding box center [459, 201] width 133 height 51
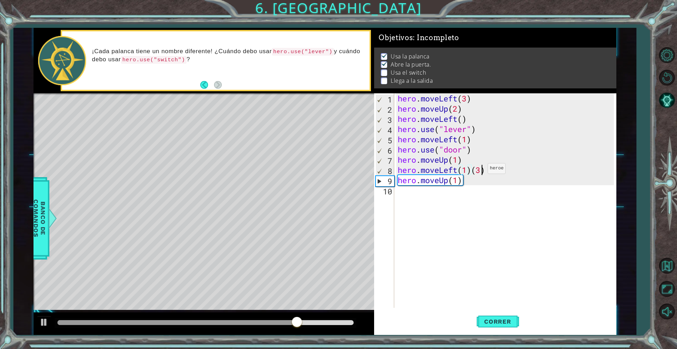
click at [482, 170] on div "hero . moveLeft ( 3 ) hero . moveUp ( 2 ) hero . moveLeft ( ) hero . use ( "lev…" at bounding box center [506, 210] width 221 height 235
click at [484, 172] on div "hero . moveLeft ( 3 ) hero . moveUp ( 2 ) hero . moveLeft ( ) hero . use ( "lev…" at bounding box center [506, 210] width 221 height 235
type textarea "hero.moveLeft(1)"
click at [445, 213] on div "hero . moveLeft ( 3 ) hero . moveUp ( 2 ) hero . moveLeft ( ) hero . use ( "lev…" at bounding box center [506, 210] width 221 height 235
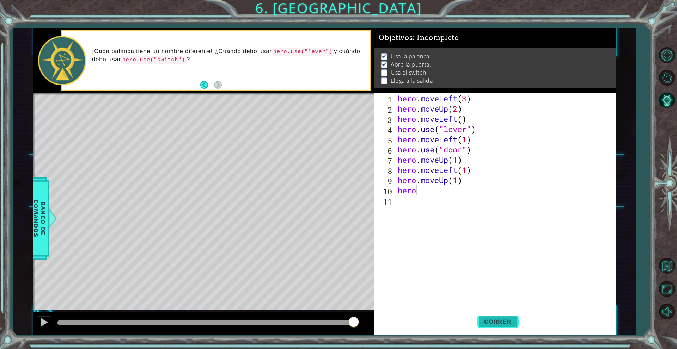
click at [482, 319] on span "Correr" at bounding box center [497, 321] width 41 height 7
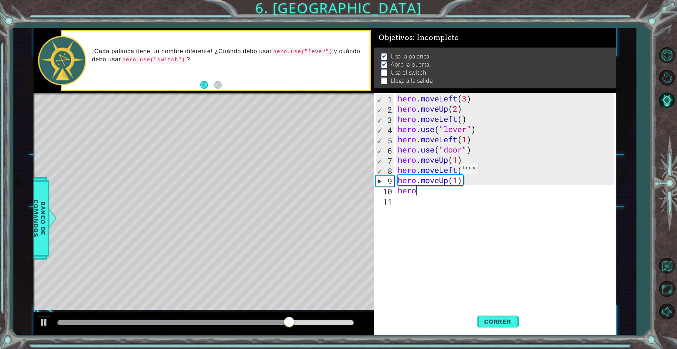
click at [456, 170] on div "hero . moveLeft ( 3 ) hero . moveUp ( 2 ) hero . moveLeft ( ) hero . use ( "lev…" at bounding box center [506, 210] width 221 height 235
click at [475, 172] on div "hero . moveLeft ( 3 ) hero . moveUp ( 2 ) hero . moveLeft ( ) hero . use ( "lev…" at bounding box center [506, 210] width 221 height 235
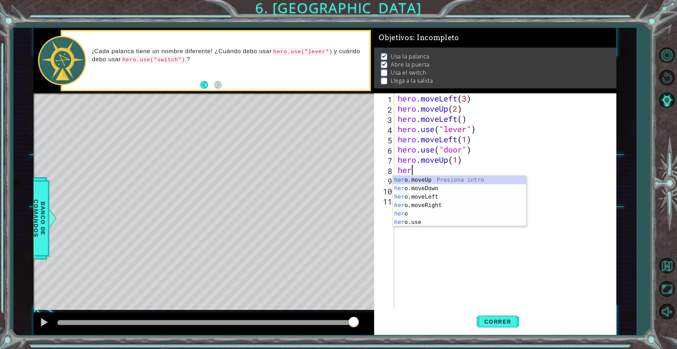
scroll to position [0, 0]
type textarea "h"
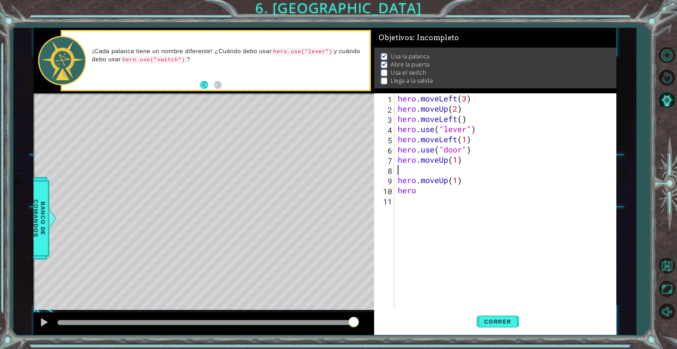
type textarea "hero.moveUp(1)"
click at [493, 214] on div "hero . moveLeft ( 3 ) hero . moveUp ( 2 ) hero . moveLeft ( ) hero . use ( "lev…" at bounding box center [506, 210] width 221 height 235
click at [501, 320] on span "Correr" at bounding box center [497, 321] width 41 height 7
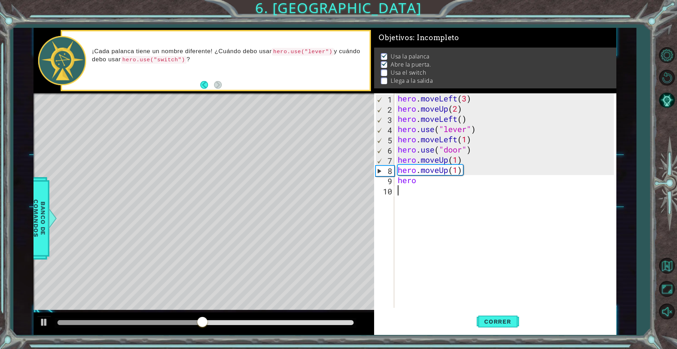
click at [456, 187] on div "hero . moveLeft ( 3 ) hero . moveUp ( 2 ) hero . moveLeft ( ) hero . use ( "lev…" at bounding box center [506, 210] width 221 height 235
click at [422, 178] on div "hero . moveLeft ( 3 ) hero . moveUp ( 2 ) hero . moveLeft ( ) hero . use ( "lev…" at bounding box center [506, 210] width 221 height 235
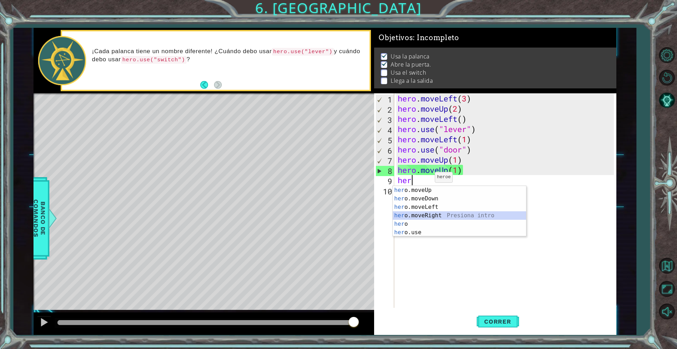
click at [432, 214] on div "her o.moveUp Presiona intro her o.moveDown Presiona intro her o.moveLeft Presio…" at bounding box center [459, 220] width 133 height 68
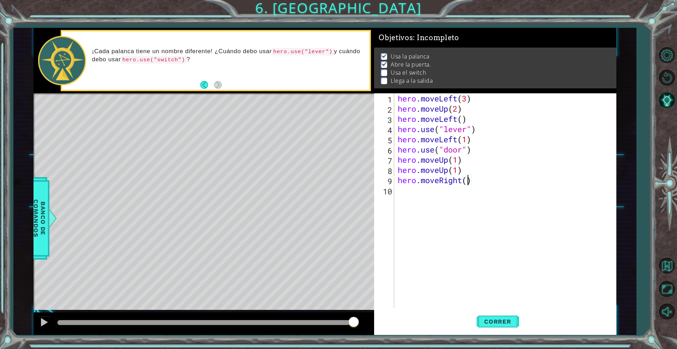
type textarea "hero.moveRight(2)"
click at [441, 203] on div "hero . moveLeft ( 3 ) hero . moveUp ( 2 ) hero . moveLeft ( ) hero . use ( "lev…" at bounding box center [506, 210] width 221 height 235
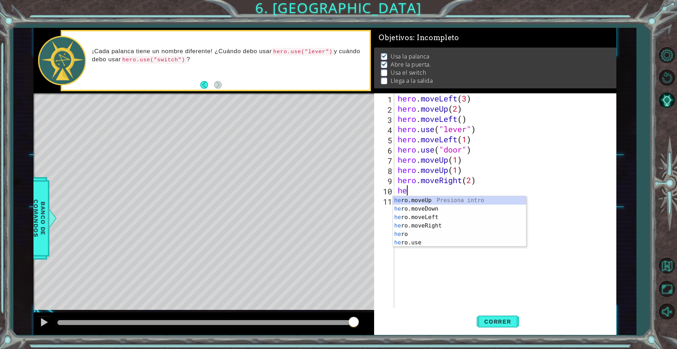
scroll to position [0, 0]
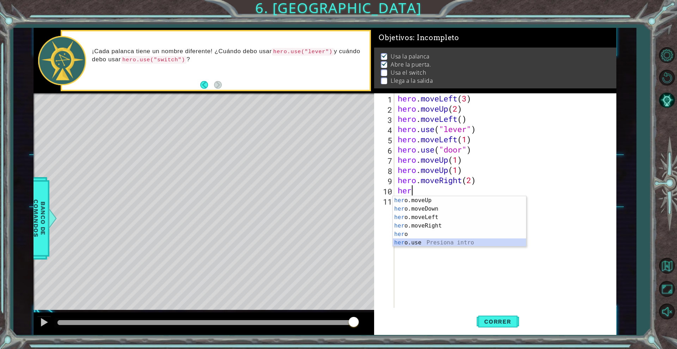
click at [439, 239] on div "her o.moveUp Presiona intro her o.moveDown Presiona intro her o.moveLeft Presio…" at bounding box center [459, 230] width 133 height 68
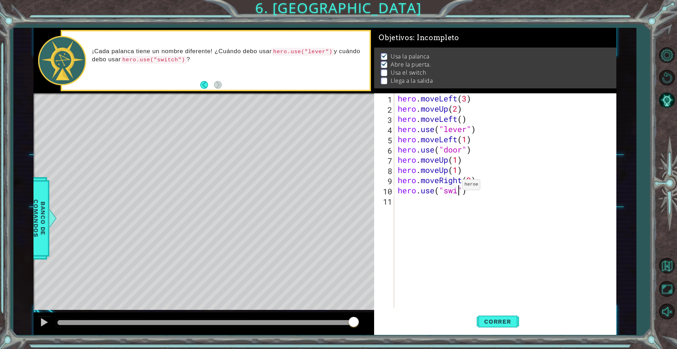
scroll to position [0, 3]
type textarea "hero.use("switch")"
click at [494, 240] on div "hero . moveLeft ( 3 ) hero . moveUp ( 2 ) hero . moveLeft ( ) hero . use ( "lev…" at bounding box center [506, 210] width 221 height 235
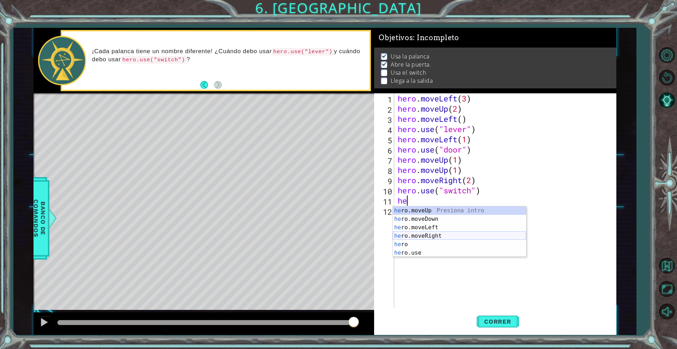
click at [448, 239] on div "he ro.moveUp Presiona intro he ro.moveDown Presiona intro he ro.moveLeft Presio…" at bounding box center [459, 241] width 133 height 68
type textarea "hero.moveRight(1)"
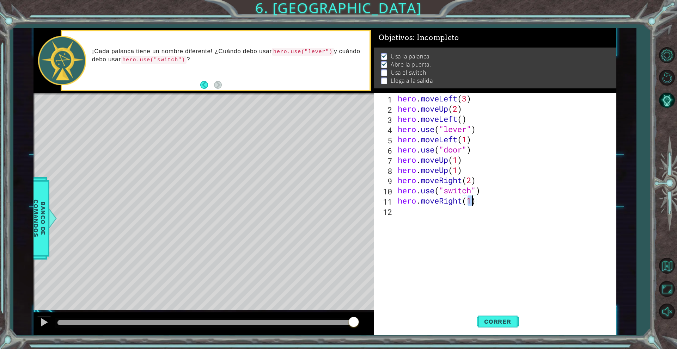
click at [418, 216] on div "hero . moveLeft ( 3 ) hero . moveUp ( 2 ) hero . moveLeft ( ) hero . use ( "lev…" at bounding box center [506, 210] width 221 height 235
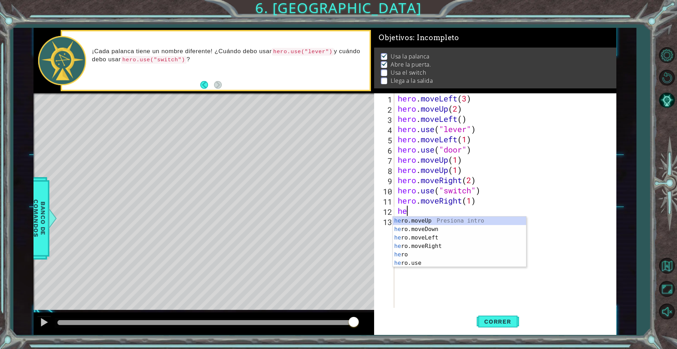
scroll to position [0, 0]
click at [451, 224] on div "her o.moveUp Presiona intro her o.moveDown Presiona intro her o.moveLeft Presio…" at bounding box center [459, 251] width 133 height 68
type textarea "hero.moveUp(1)"
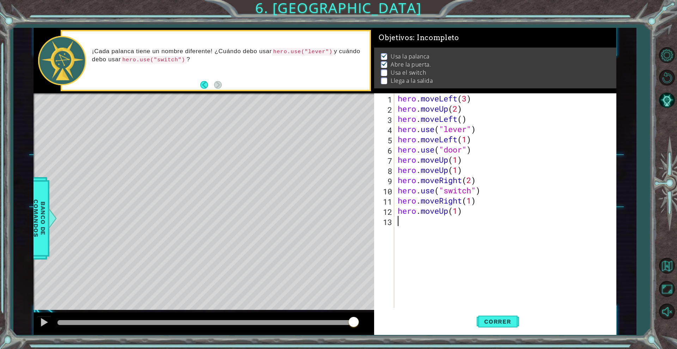
click at [481, 292] on div "hero . moveLeft ( 3 ) hero . moveUp ( 2 ) hero . moveLeft ( ) hero . use ( "lev…" at bounding box center [506, 210] width 221 height 235
click at [505, 323] on span "Correr" at bounding box center [497, 321] width 41 height 7
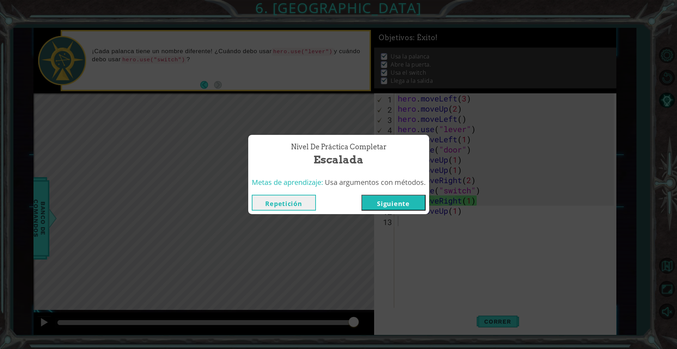
click at [410, 202] on button "Siguiente" at bounding box center [393, 203] width 64 height 16
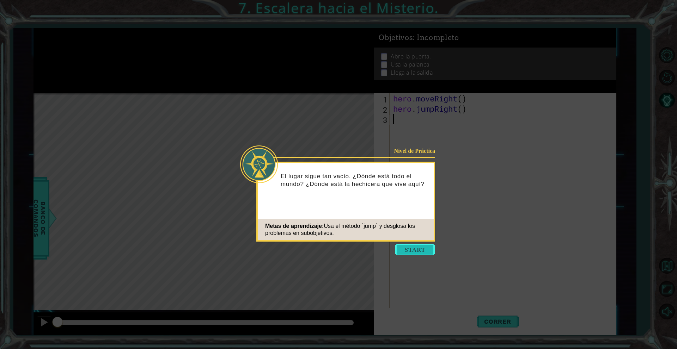
click at [416, 250] on button "Start" at bounding box center [415, 249] width 40 height 11
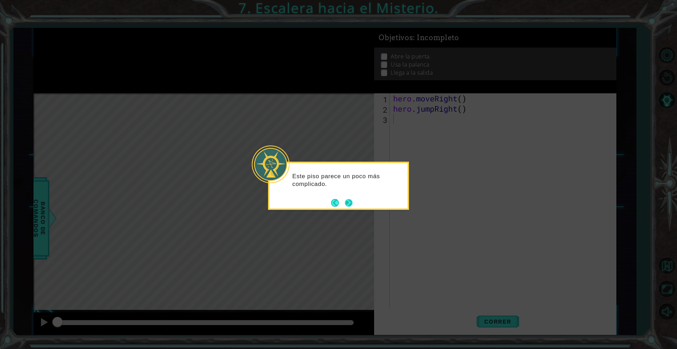
click at [349, 203] on button "Next" at bounding box center [349, 203] width 8 height 8
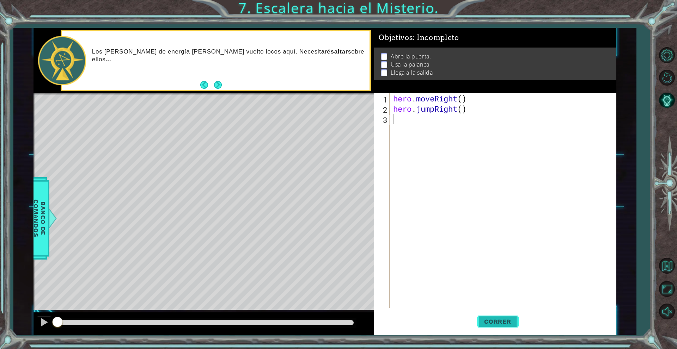
click at [495, 314] on button "Correr" at bounding box center [498, 322] width 42 height 24
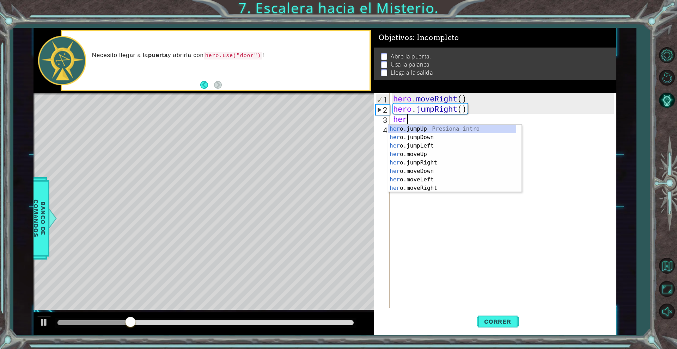
scroll to position [0, 0]
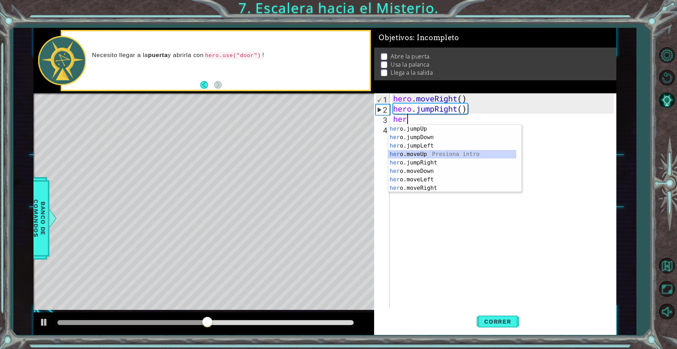
click at [442, 153] on div "her o.jumpUp Presiona intro her o.jumpDown Presiona intro her o.jumpLeft Presio…" at bounding box center [452, 167] width 128 height 85
type textarea "hero.moveUp(1)"
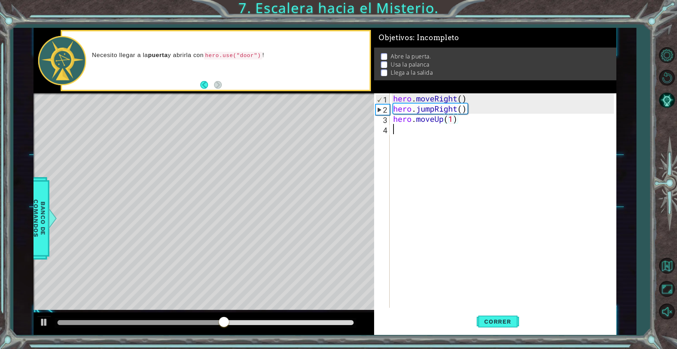
click at [435, 148] on div "hero . moveRight ( ) hero . jumpRight ( ) hero . moveUp ( 1 )" at bounding box center [505, 210] width 226 height 235
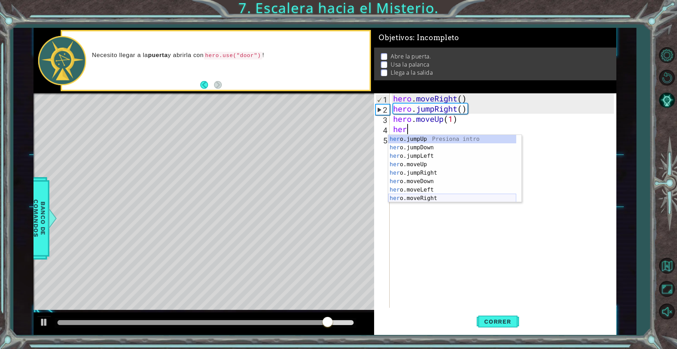
click at [422, 197] on div "her o.jumpUp Presiona intro her o.jumpDown Presiona intro her o.jumpLeft Presio…" at bounding box center [452, 177] width 128 height 85
type textarea "hero.moveRight(1)"
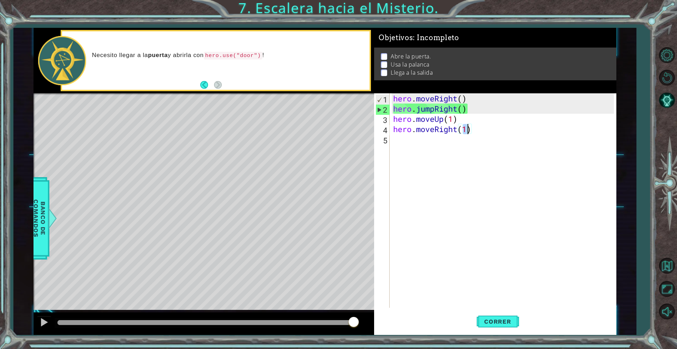
click at [414, 137] on div "hero . moveRight ( ) hero . jumpRight ( ) hero . moveUp ( 1 ) hero . moveRight …" at bounding box center [505, 210] width 226 height 235
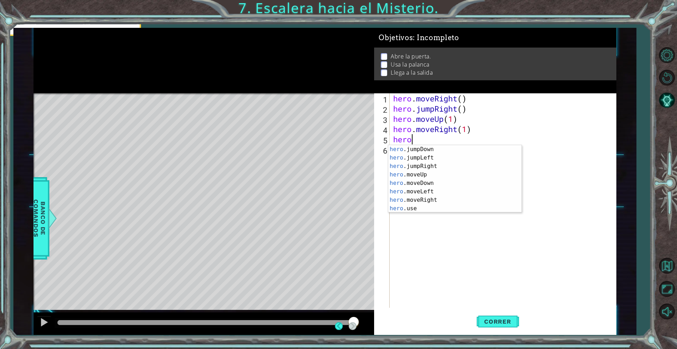
scroll to position [8, 0]
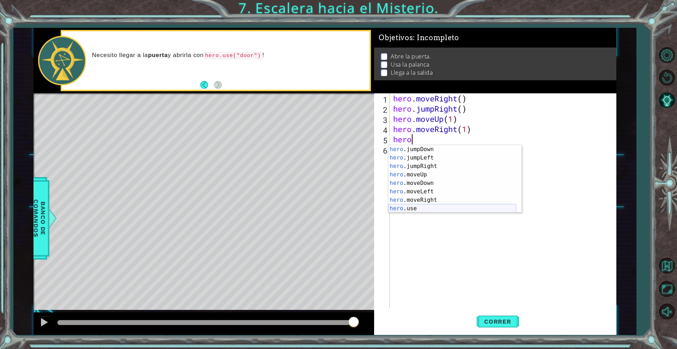
click at [441, 209] on div "hero .jumpDown Presiona intro hero .jumpLeft Presiona intro hero .jumpRight Pre…" at bounding box center [452, 187] width 128 height 85
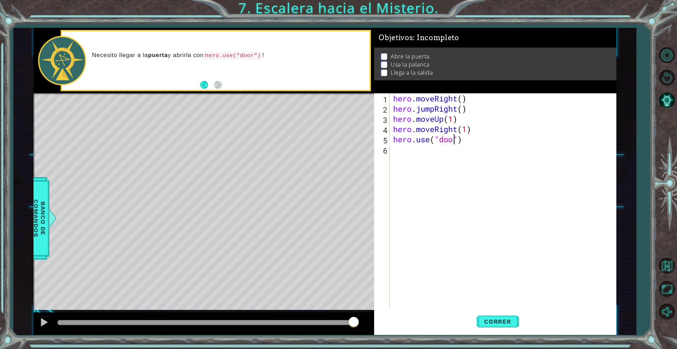
type textarea "hero.use("door")"
click at [430, 162] on div "hero . moveRight ( ) hero . jumpRight ( ) hero . moveUp ( 1 ) hero . moveRight …" at bounding box center [505, 210] width 226 height 235
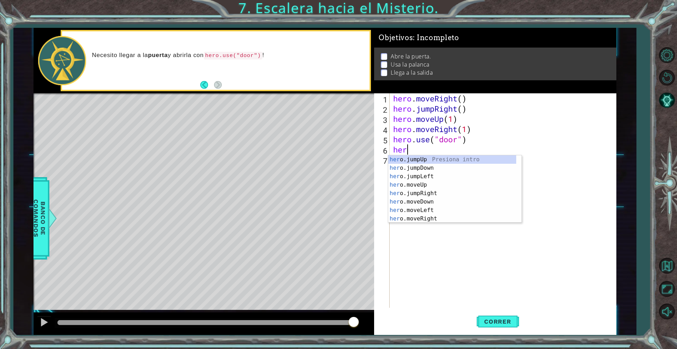
scroll to position [0, 0]
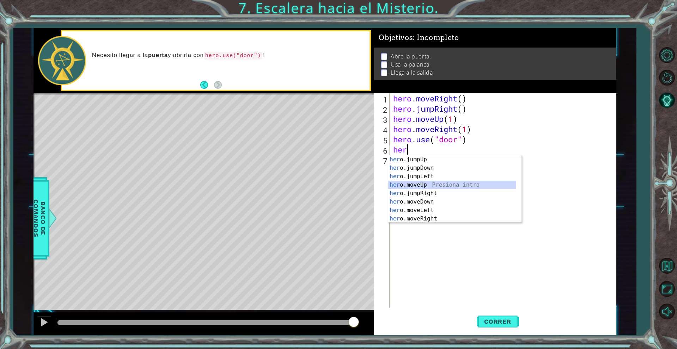
click at [433, 185] on div "her o.jumpUp Presiona intro her o.jumpDown Presiona intro her o.jumpLeft Presio…" at bounding box center [452, 197] width 128 height 85
type textarea "hero.moveUp(1)"
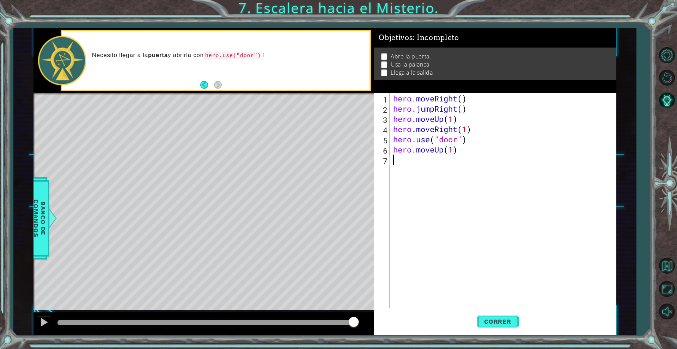
click at [424, 164] on div "hero . moveRight ( ) hero . jumpRight ( ) hero . moveUp ( 1 ) hero . moveRight …" at bounding box center [505, 210] width 226 height 235
type textarea "g"
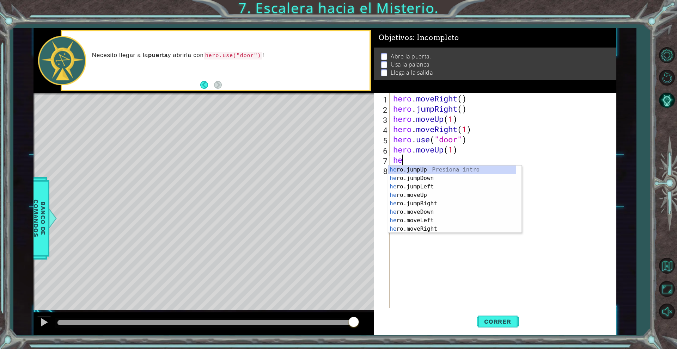
scroll to position [0, 0]
click at [450, 221] on div "hero .jumpUp Presiona intro hero .jumpDown Presiona intro hero .jumpLeft Presio…" at bounding box center [452, 208] width 128 height 85
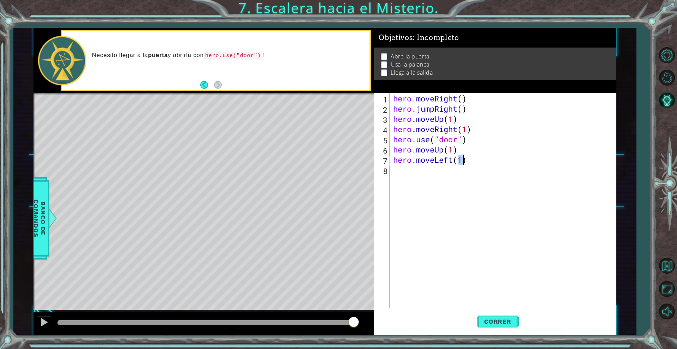
type textarea "hero.moveLeft(1)"
click at [442, 172] on div "hero . moveRight ( ) hero . jumpRight ( ) hero . moveUp ( 1 ) hero . moveRight …" at bounding box center [505, 210] width 226 height 235
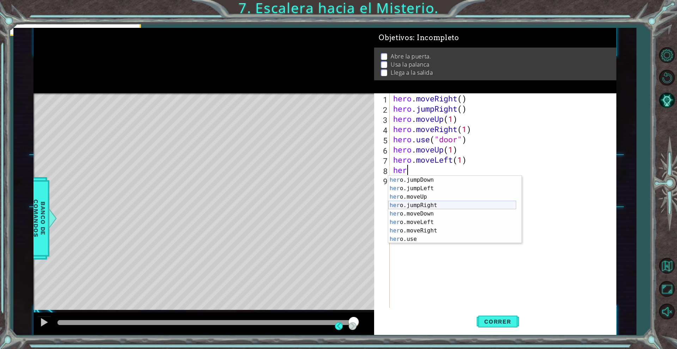
scroll to position [8, 0]
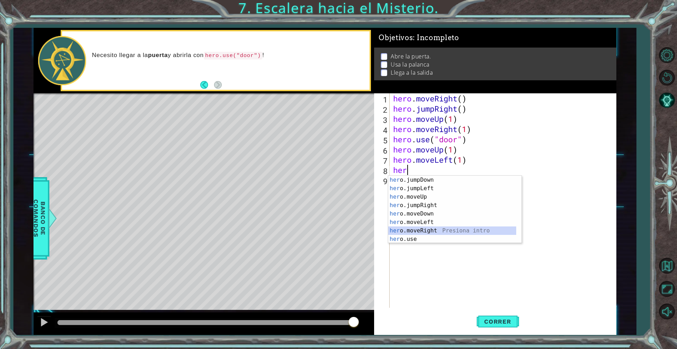
click at [427, 235] on div "her o.jumpDown Presiona intro her o.jumpLeft Presiona intro her o.moveUp Presio…" at bounding box center [452, 218] width 128 height 85
type textarea "hero.moveRight(1)"
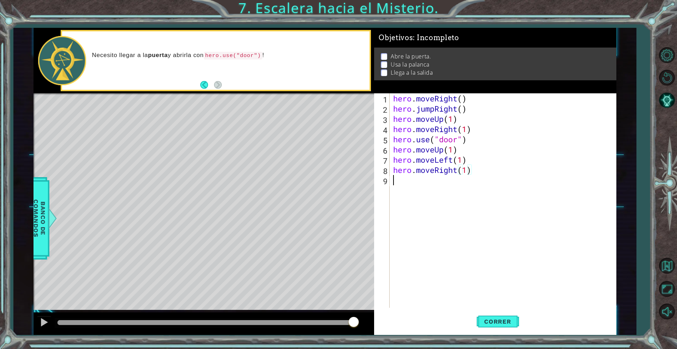
click at [449, 184] on div "hero . moveRight ( ) hero . jumpRight ( ) hero . moveUp ( 1 ) hero . moveRight …" at bounding box center [505, 210] width 226 height 235
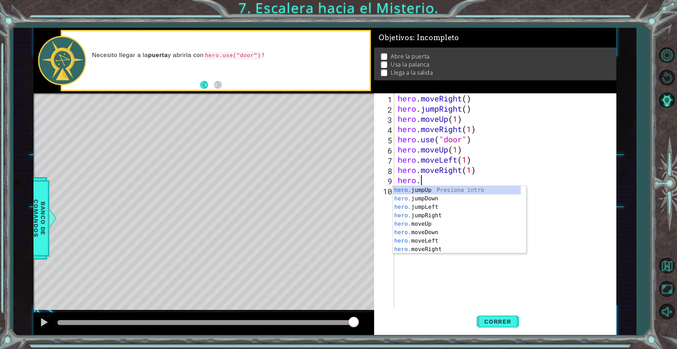
scroll to position [0, 1]
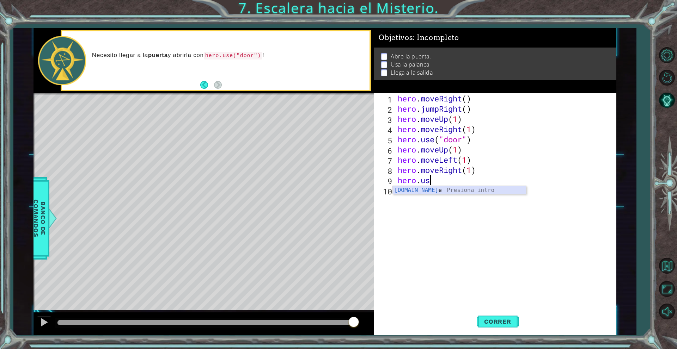
click at [450, 189] on div "[DOMAIN_NAME] e Presiona intro" at bounding box center [459, 198] width 133 height 25
type textarea "hero.use("lever")"
click at [462, 190] on div "hero . moveRight ( ) hero . jumpRight ( ) hero . moveUp ( 1 ) hero . moveRight …" at bounding box center [506, 210] width 221 height 235
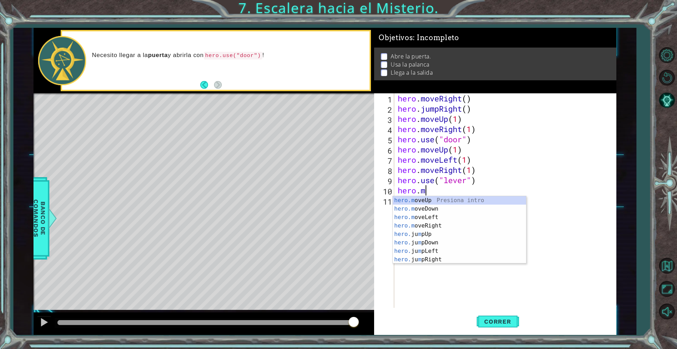
scroll to position [0, 1]
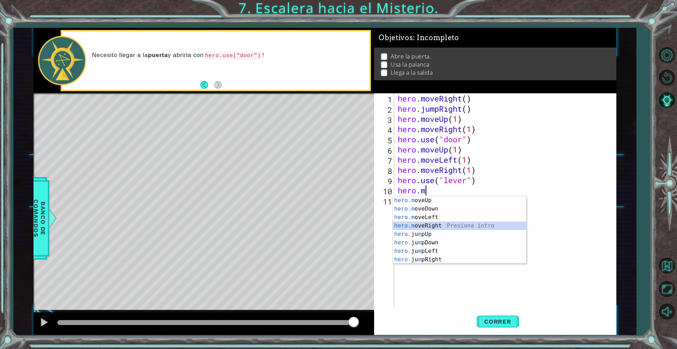
click at [440, 228] on div "hero.m oveUp Presiona intro hero.m oveDown Presiona intro hero.m oveLeft Presio…" at bounding box center [459, 238] width 133 height 85
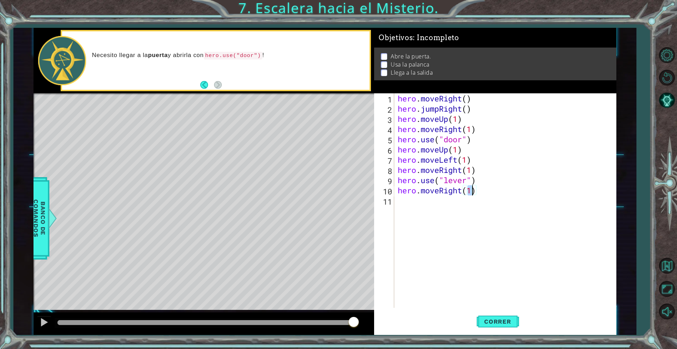
click at [477, 171] on div "hero . moveRight ( ) hero . jumpRight ( ) hero . moveUp ( 1 ) hero . moveRight …" at bounding box center [506, 210] width 221 height 235
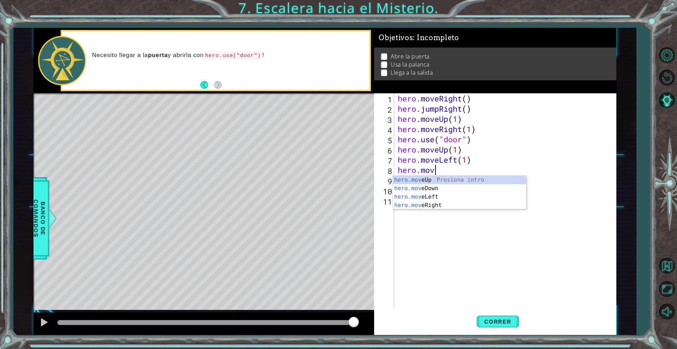
type textarea "h"
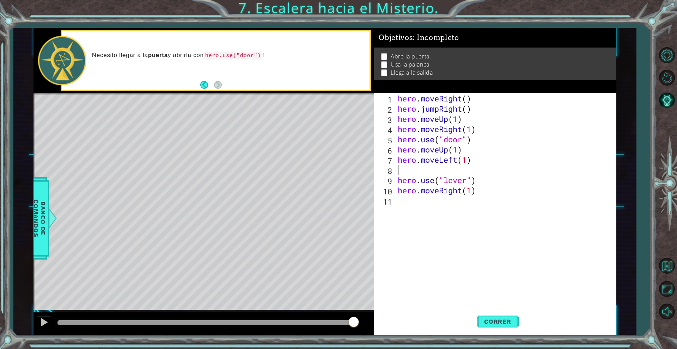
type textarea "hero.moveLeft(1)"
click at [477, 210] on div "hero . moveRight ( ) hero . jumpRight ( ) hero . moveUp ( 1 ) hero . moveRight …" at bounding box center [506, 210] width 221 height 235
click at [459, 186] on div "hero . moveRight ( ) hero . jumpRight ( ) hero . moveUp ( 1 ) hero . moveRight …" at bounding box center [506, 210] width 221 height 235
click at [463, 183] on div "hero . moveRight ( ) hero . jumpRight ( ) hero . moveUp ( 1 ) hero . moveRight …" at bounding box center [506, 210] width 221 height 235
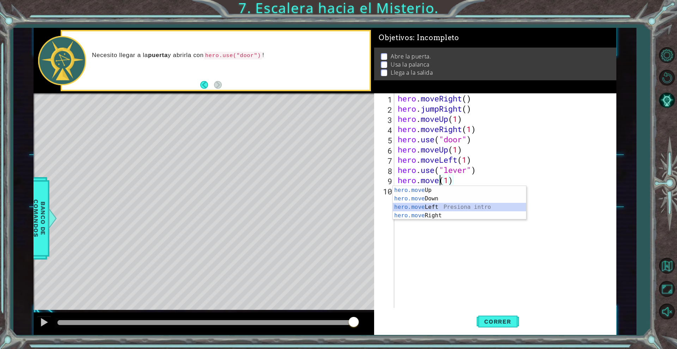
click at [448, 207] on div "hero.move Up Presiona intro hero.move Down Presiona intro hero.move Left Presio…" at bounding box center [459, 211] width 133 height 51
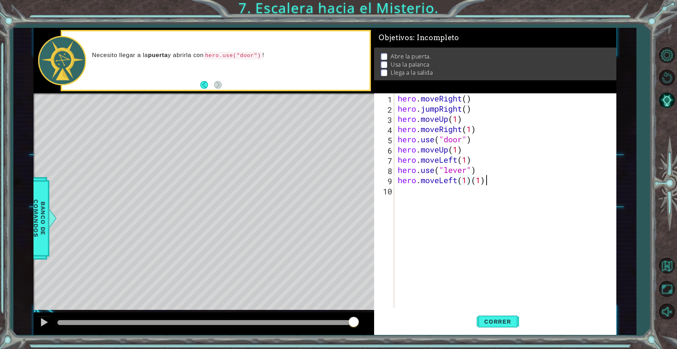
click at [490, 184] on div "hero . moveRight ( ) hero . jumpRight ( ) hero . moveUp ( 1 ) hero . moveRight …" at bounding box center [506, 210] width 221 height 235
type textarea "hero.moveLeft(1)"
click at [471, 208] on div "hero . moveRight ( ) hero . jumpRight ( ) hero . moveUp ( 1 ) hero . moveRight …" at bounding box center [506, 210] width 221 height 235
click at [468, 183] on div "hero . moveRight ( ) hero . jumpRight ( ) hero . moveUp ( 1 ) hero . moveRight …" at bounding box center [506, 210] width 221 height 235
type textarea "hero.moveLeft(2)"
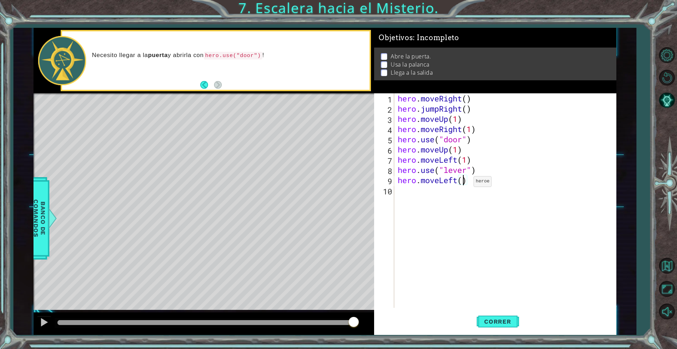
scroll to position [0, 3]
click at [451, 197] on div "hero . moveRight ( ) hero . jumpRight ( ) hero . moveUp ( 1 ) hero . moveRight …" at bounding box center [506, 210] width 221 height 235
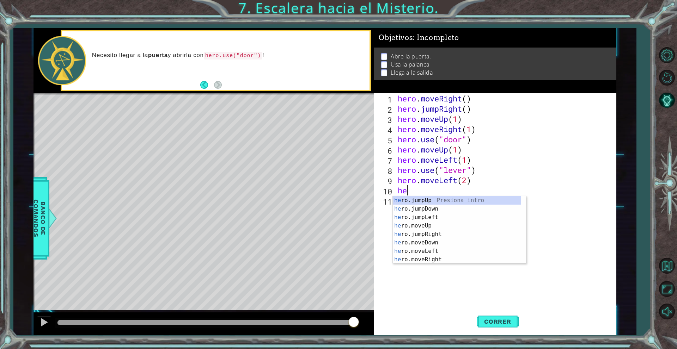
type textarea "her"
click at [438, 200] on div "her o.jumpUp Presiona intro her o.jumpDown Presiona intro her o.jumpLeft Presio…" at bounding box center [457, 238] width 128 height 85
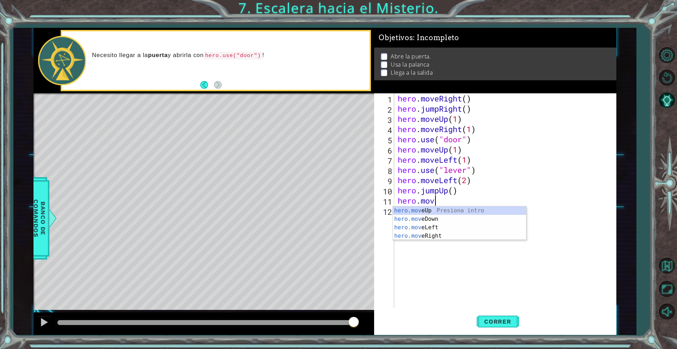
scroll to position [0, 1]
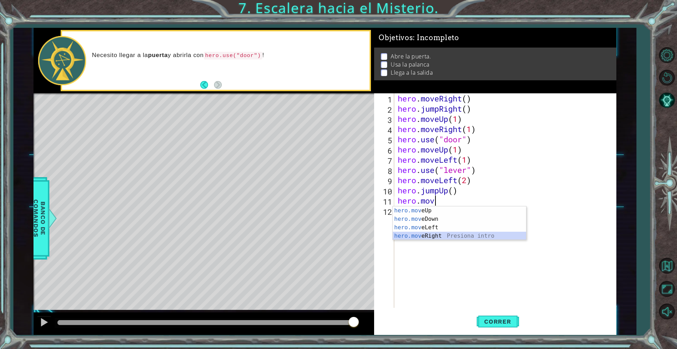
click at [424, 236] on div "hero.mov eUp Presiona intro hero.mov eDown Presiona intro hero.mov eLeft Presio…" at bounding box center [459, 232] width 133 height 51
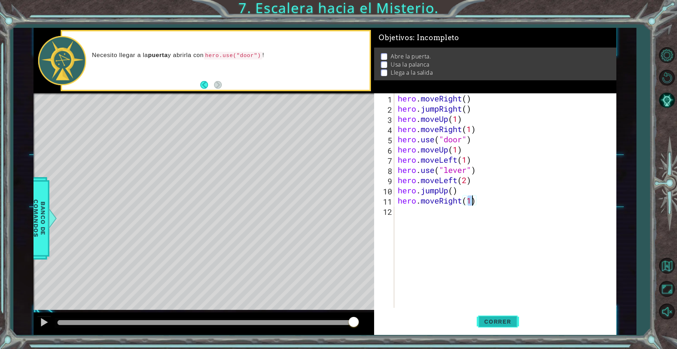
click at [501, 318] on button "Correr" at bounding box center [498, 322] width 42 height 24
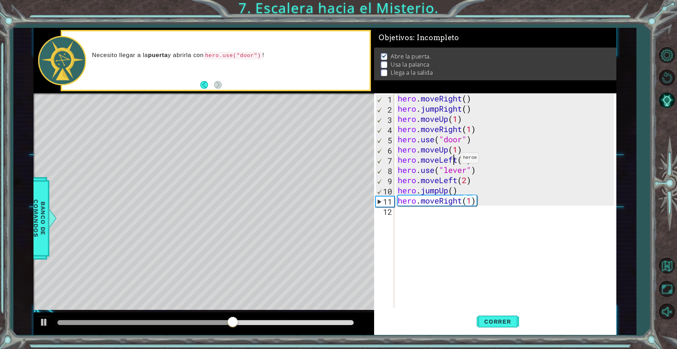
click at [455, 160] on div "hero . moveRight ( ) hero . jumpRight ( ) hero . moveUp ( 1 ) hero . moveRight …" at bounding box center [506, 210] width 221 height 235
click at [457, 161] on div "hero . moveRight ( ) hero . jumpRight ( ) hero . moveUp ( 1 ) hero . moveRight …" at bounding box center [506, 210] width 221 height 235
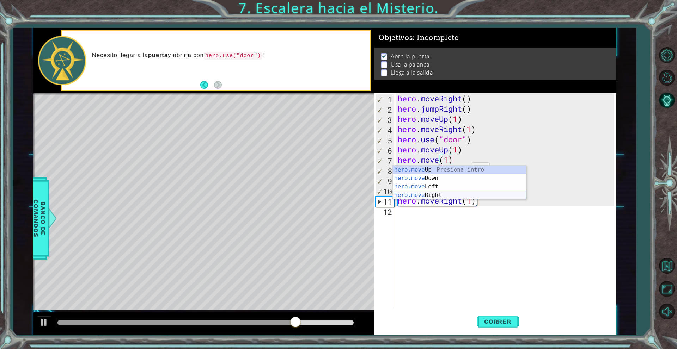
click at [442, 196] on div "hero.move Up Presiona intro hero.move Down Presiona intro hero.move Left Presio…" at bounding box center [459, 191] width 133 height 51
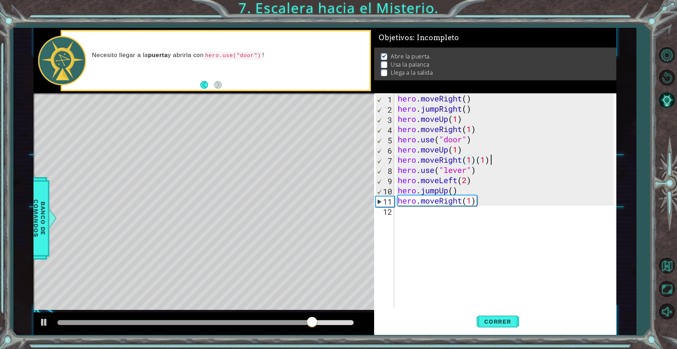
click at [511, 163] on div "hero . moveRight ( ) hero . jumpRight ( ) hero . moveUp ( 1 ) hero . moveRight …" at bounding box center [506, 210] width 221 height 235
click at [458, 181] on div "hero . moveRight ( ) hero . jumpRight ( ) hero . moveUp ( 1 ) hero . moveRight …" at bounding box center [506, 210] width 221 height 235
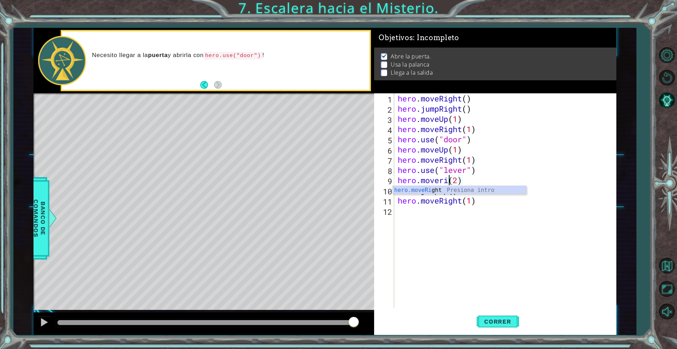
scroll to position [0, 3]
click at [463, 187] on div "hero.moveRig ht Presiona intro" at bounding box center [459, 198] width 133 height 25
click at [498, 186] on div "hero . moveRight ( ) hero . jumpRight ( ) hero . moveUp ( 1 ) hero . moveRight …" at bounding box center [506, 210] width 221 height 235
click at [499, 184] on div "hero . moveRight ( ) hero . jumpRight ( ) hero . moveUp ( 1 ) hero . moveRight …" at bounding box center [506, 210] width 221 height 235
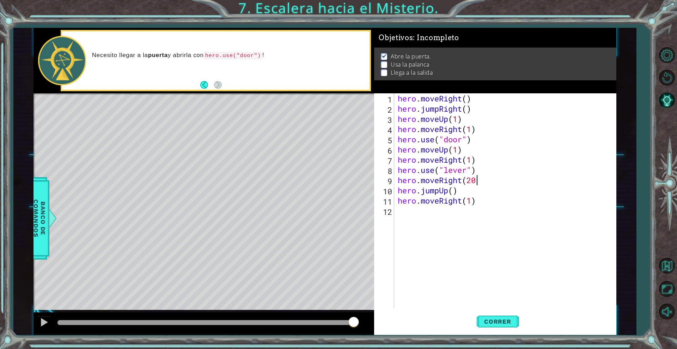
scroll to position [0, 3]
type textarea "hero.moveRight(2)"
click at [481, 238] on div "hero . moveRight ( ) hero . jumpRight ( ) hero . moveUp ( 1 ) hero . moveRight …" at bounding box center [506, 210] width 221 height 235
click at [462, 203] on div "hero . moveRight ( ) hero . jumpRight ( ) hero . moveUp ( 1 ) hero . moveRight …" at bounding box center [506, 210] width 221 height 235
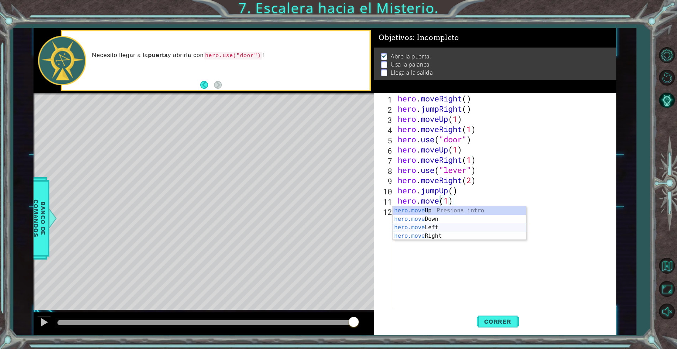
click at [453, 227] on div "hero.move Up Presiona intro hero.move Down Presiona intro hero.move Left Presio…" at bounding box center [459, 232] width 133 height 51
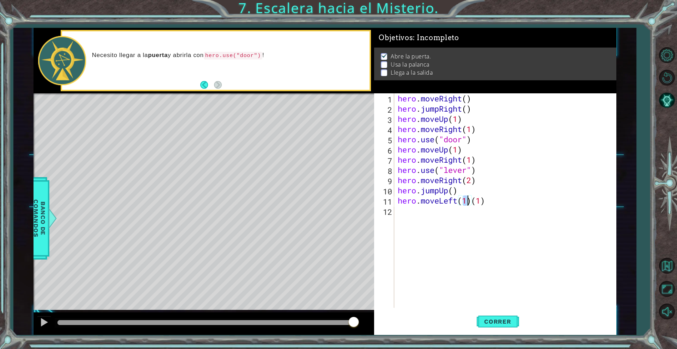
click at [502, 200] on div "hero . moveRight ( ) hero . jumpRight ( ) hero . moveUp ( 1 ) hero . moveRight …" at bounding box center [506, 210] width 221 height 235
type textarea "hero.moveLeft(1)"
click at [466, 241] on div "hero . moveRight ( ) hero . jumpRight ( ) hero . moveUp ( 1 ) hero . moveRight …" at bounding box center [506, 210] width 221 height 235
click at [463, 200] on div "hero . moveRight ( ) hero . jumpRight ( ) hero . moveUp ( 1 ) hero . moveRight …" at bounding box center [506, 210] width 221 height 235
click at [470, 202] on div "hero . moveRight ( ) hero . jumpRight ( ) hero . moveUp ( 1 ) hero . moveRight …" at bounding box center [506, 210] width 221 height 235
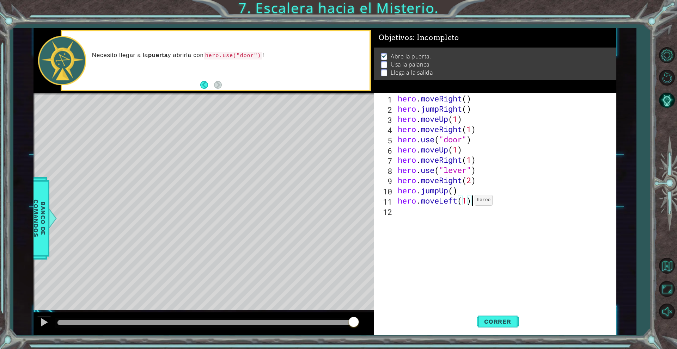
click at [469, 202] on div "hero . moveRight ( ) hero . jumpRight ( ) hero . moveUp ( 1 ) hero . moveRight …" at bounding box center [506, 210] width 221 height 235
click at [507, 315] on button "Correr" at bounding box center [498, 322] width 42 height 24
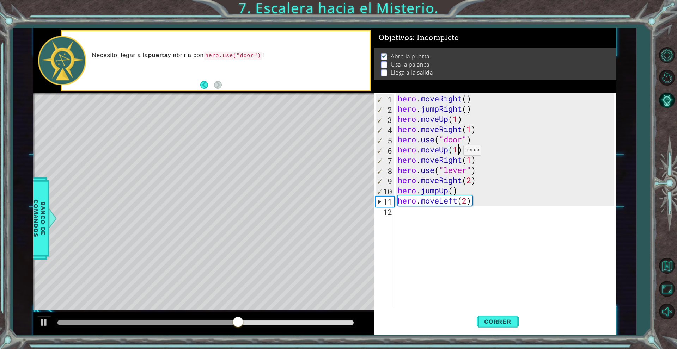
click at [457, 152] on div "hero . moveRight ( ) hero . jumpRight ( ) hero . moveUp ( 1 ) hero . moveRight …" at bounding box center [506, 210] width 221 height 235
click at [462, 164] on div "hero . moveRight ( ) hero . jumpRight ( ) hero . moveUp ( 1 ) hero . moveRight …" at bounding box center [506, 210] width 221 height 235
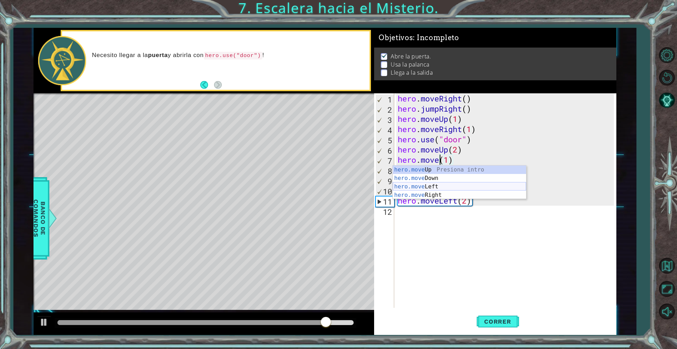
click at [425, 187] on div "hero.move Up Presiona intro hero.move Down Presiona intro hero.move Left Presio…" at bounding box center [459, 191] width 133 height 51
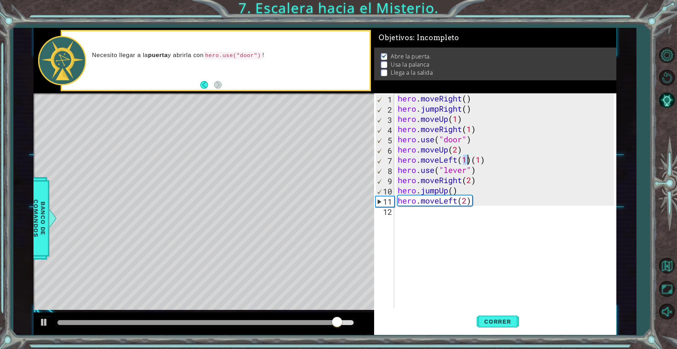
click at [502, 164] on div "hero . moveRight ( ) hero . jumpRight ( ) hero . moveUp ( 1 ) hero . moveRight …" at bounding box center [506, 210] width 221 height 235
click at [465, 182] on div "hero . moveRight ( ) hero . jumpRight ( ) hero . moveUp ( 1 ) hero . moveRight …" at bounding box center [506, 210] width 221 height 235
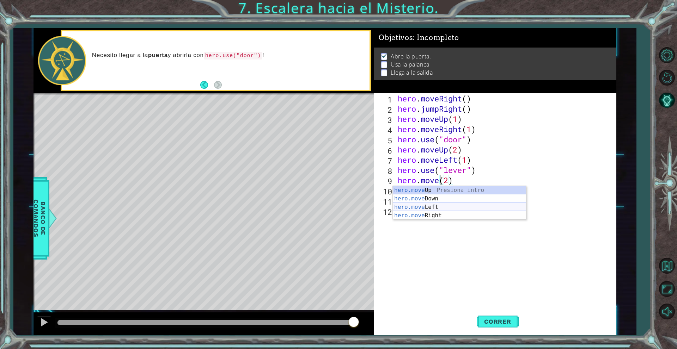
click at [455, 207] on div "hero.move Up Presiona intro hero.move Down Presiona intro hero.move Left Presio…" at bounding box center [459, 211] width 133 height 51
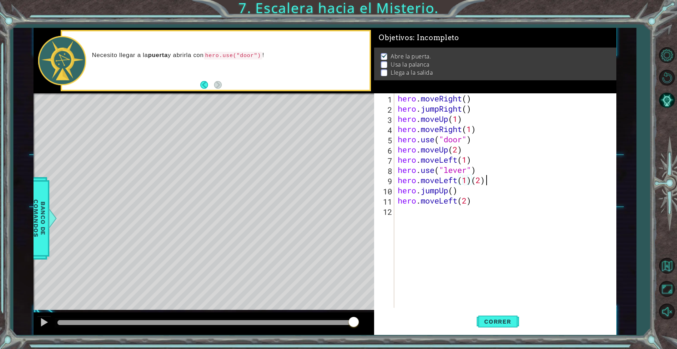
click at [488, 182] on div "hero . moveRight ( ) hero . jumpRight ( ) hero . moveUp ( 1 ) hero . moveRight …" at bounding box center [506, 210] width 221 height 235
type textarea "hero.moveLeft(2)"
click at [484, 210] on div "hero . moveRight ( ) hero . jumpRight ( ) hero . moveUp ( 1 ) hero . moveRight …" at bounding box center [506, 210] width 221 height 235
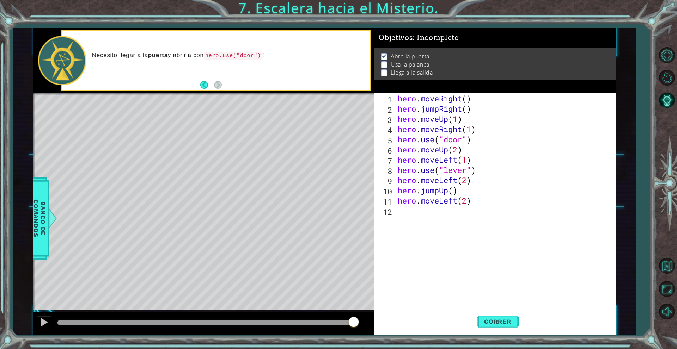
scroll to position [0, 0]
click at [458, 203] on div "hero . moveRight ( ) hero . jumpRight ( ) hero . moveUp ( 1 ) hero . moveRight …" at bounding box center [506, 210] width 221 height 235
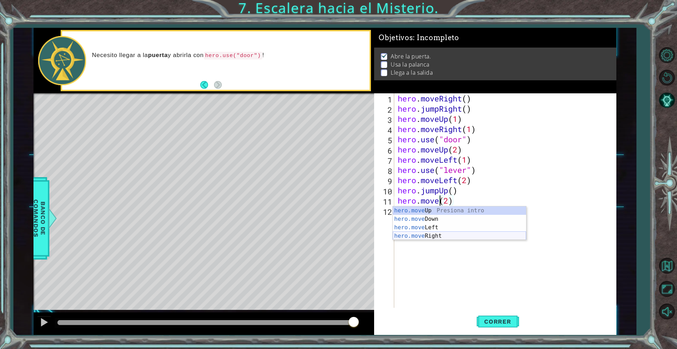
click at [449, 238] on div "hero.move Up Presiona intro hero.move Down Presiona intro hero.move Left Presio…" at bounding box center [459, 232] width 133 height 51
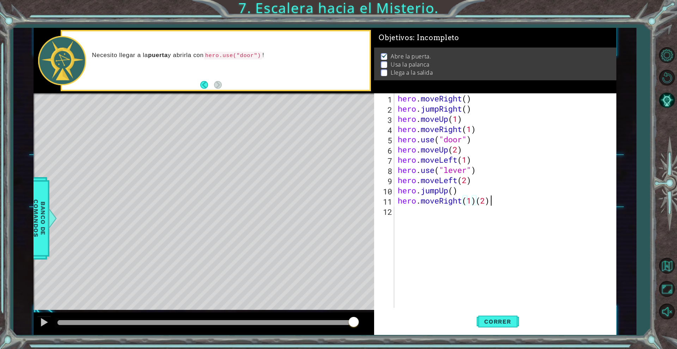
click at [507, 201] on div "hero . moveRight ( ) hero . jumpRight ( ) hero . moveUp ( 1 ) hero . moveRight …" at bounding box center [506, 210] width 221 height 235
type textarea "hero.moveRight(2)"
click at [518, 289] on div "hero . moveRight ( ) hero . jumpRight ( ) hero . moveUp ( 1 ) hero . moveRight …" at bounding box center [506, 210] width 221 height 235
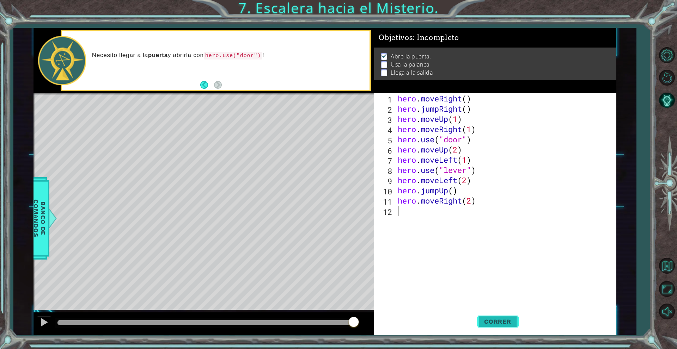
click at [495, 321] on span "Correr" at bounding box center [497, 321] width 41 height 7
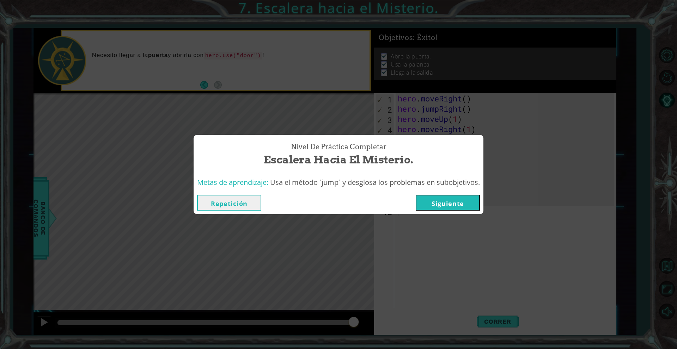
click at [446, 203] on button "Siguiente" at bounding box center [448, 203] width 64 height 16
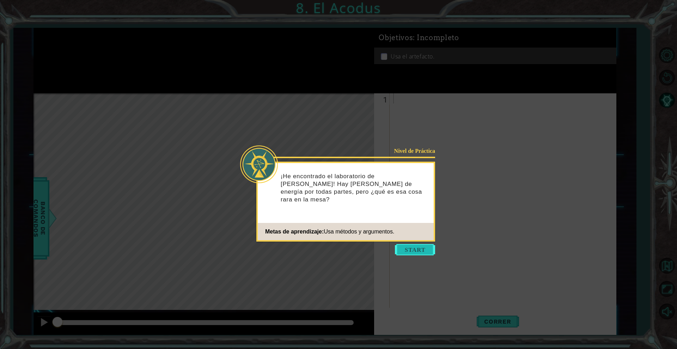
click at [416, 248] on button "Start" at bounding box center [415, 249] width 40 height 11
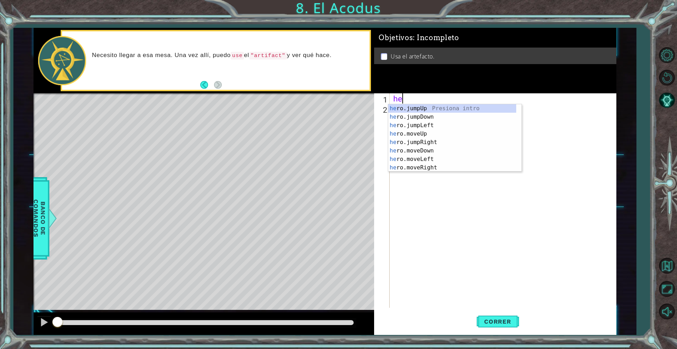
scroll to position [0, 0]
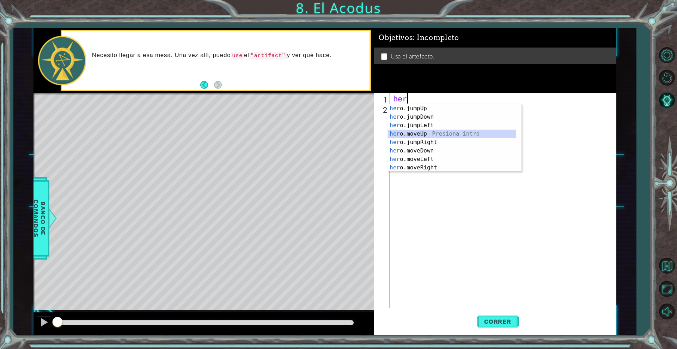
click at [431, 137] on div "her o.jumpUp Presiona intro her o.jumpDown Presiona intro her o.jumpLeft Presio…" at bounding box center [452, 146] width 128 height 85
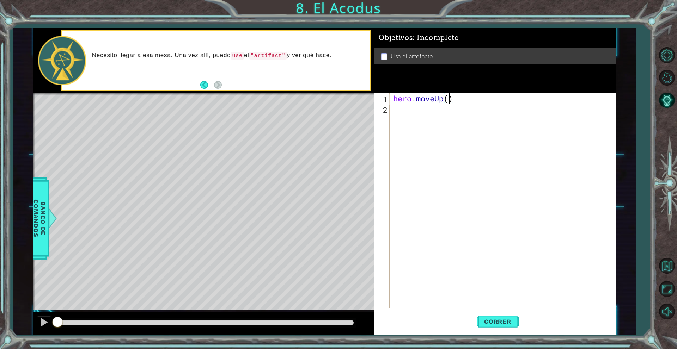
type textarea "hero.moveUp(2)"
click at [409, 117] on div "hero . moveUp ( 2 )" at bounding box center [505, 210] width 226 height 235
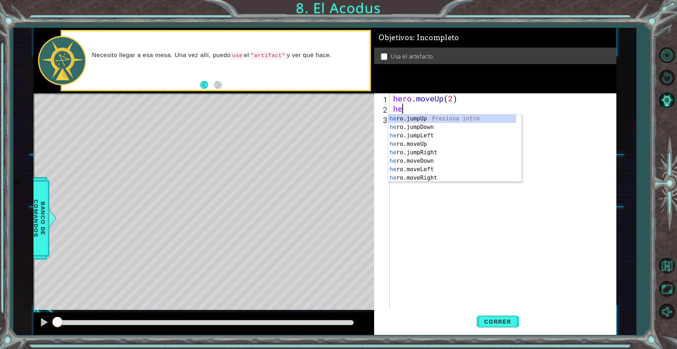
scroll to position [0, 0]
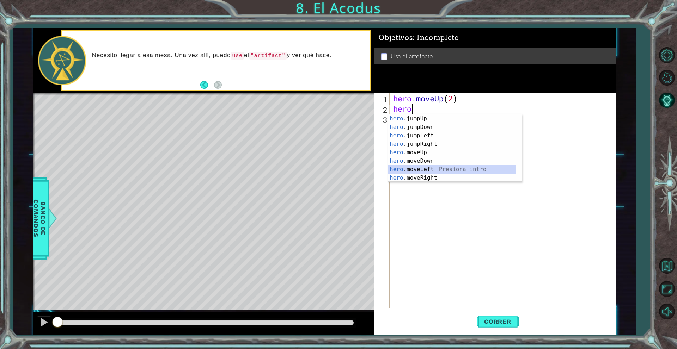
click at [440, 169] on div "hero .jumpUp Presiona intro hero .jumpDown Presiona intro hero .jumpLeft Presio…" at bounding box center [452, 157] width 128 height 85
type textarea "hero.moveLeft(1)"
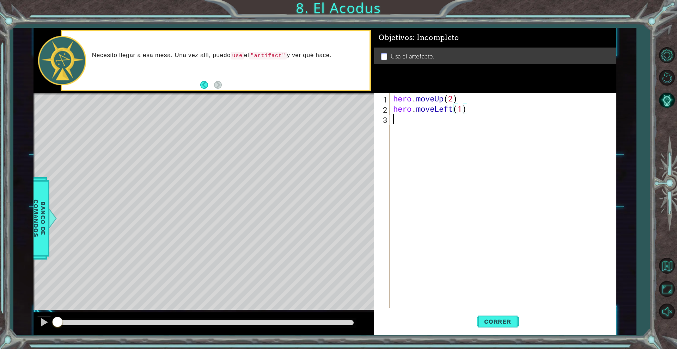
click at [423, 135] on div "hero . moveUp ( 2 ) hero . moveLeft ( 1 )" at bounding box center [505, 210] width 226 height 235
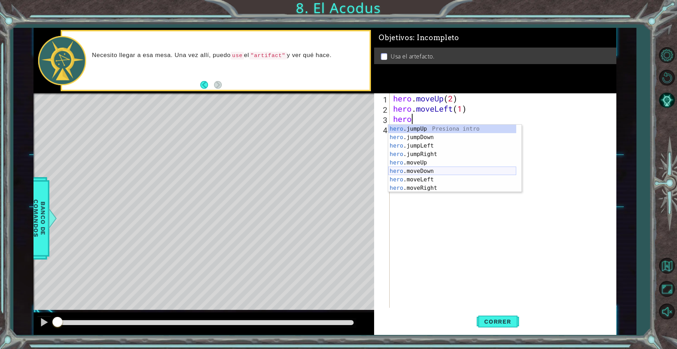
click at [435, 169] on div "hero .jumpUp Presiona intro hero .jumpDown Presiona intro hero .jumpLeft Presio…" at bounding box center [452, 167] width 128 height 85
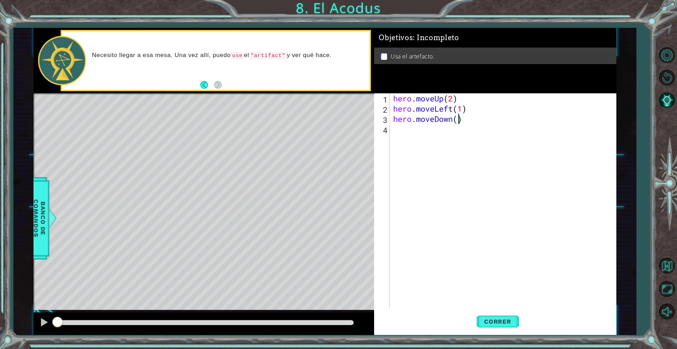
type textarea "hero.moveDown(2)"
click at [433, 131] on div "hero . moveUp ( 2 ) hero . moveLeft ( 1 ) hero . moveDown ( 2 )" at bounding box center [505, 210] width 226 height 235
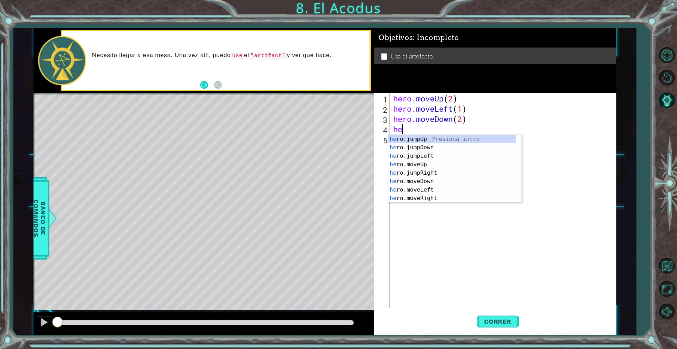
scroll to position [0, 0]
type textarea "hero"
click at [442, 157] on div "hero .jumpUp Presiona intro hero .jumpDown Presiona intro hero .jumpLeft Presio…" at bounding box center [452, 177] width 128 height 85
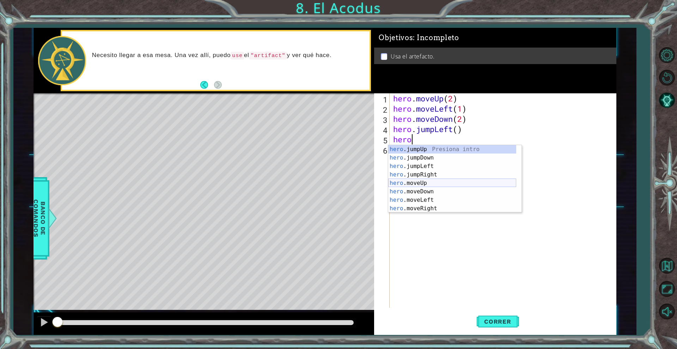
click at [440, 183] on div "hero .jumpUp Presiona intro hero .jumpDown Presiona intro hero .jumpLeft Presio…" at bounding box center [452, 187] width 128 height 85
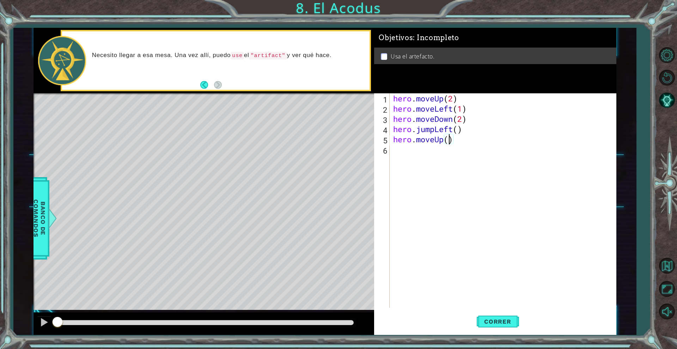
type textarea "hero.moveUp(2)"
click at [407, 164] on div "hero . moveUp ( 2 ) hero . moveLeft ( 1 ) hero . moveDown ( 2 ) hero . jumpLeft…" at bounding box center [505, 210] width 226 height 235
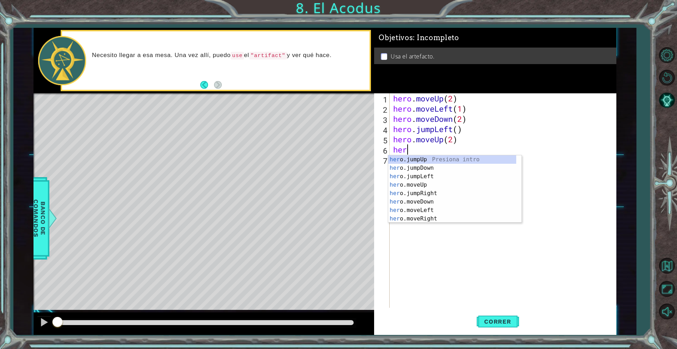
type textarea "hero"
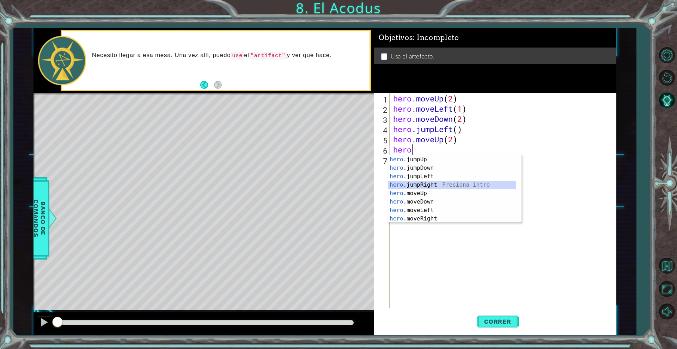
click at [434, 185] on div "hero .jumpUp Presiona intro hero .jumpDown Presiona intro hero .jumpLeft Presio…" at bounding box center [452, 197] width 128 height 85
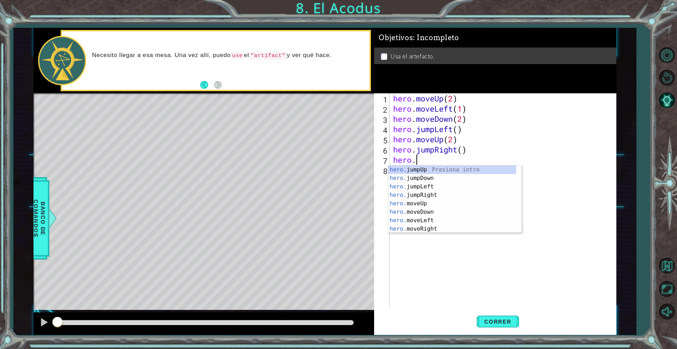
scroll to position [0, 1]
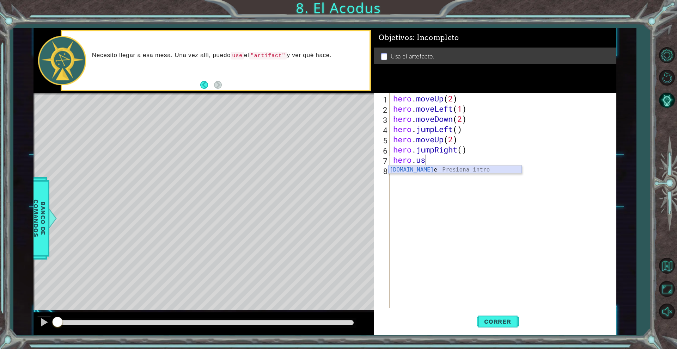
click at [443, 173] on div "[DOMAIN_NAME] e Presiona intro" at bounding box center [454, 178] width 133 height 25
type textarea "hero.use("artifact")"
click at [444, 171] on div "hero . moveUp ( 2 ) hero . moveLeft ( 1 ) hero . moveDown ( 2 ) hero . jumpLeft…" at bounding box center [505, 210] width 226 height 235
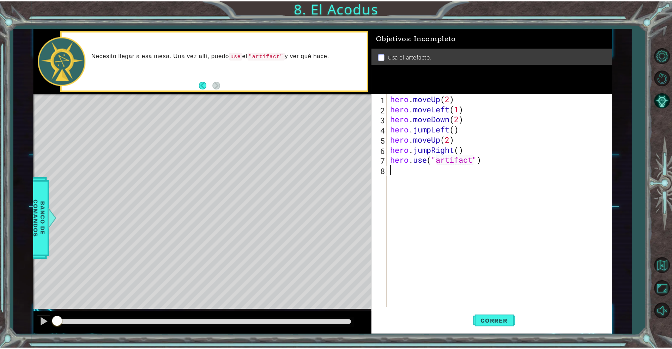
scroll to position [0, 0]
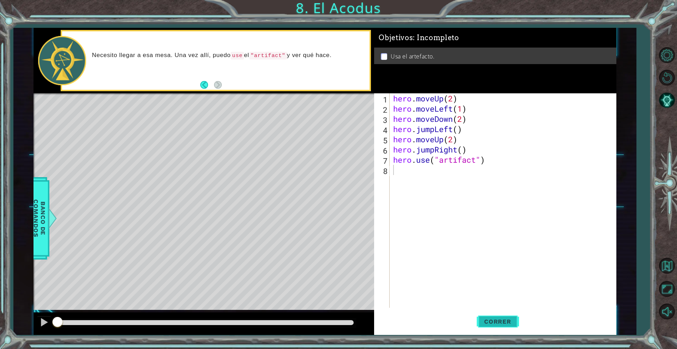
click at [511, 319] on span "Correr" at bounding box center [497, 321] width 41 height 7
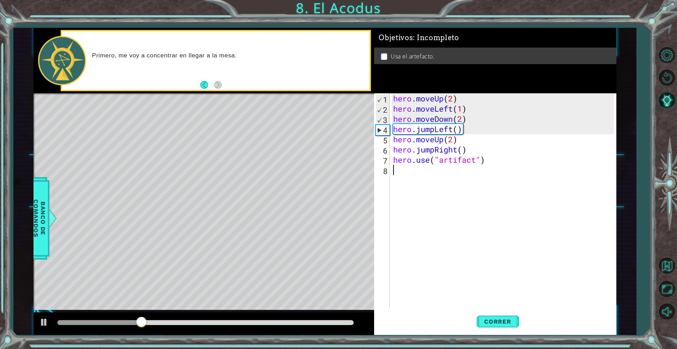
click at [494, 159] on div "hero . moveUp ( 2 ) hero . moveLeft ( 1 ) hero . moveDown ( 2 ) hero . jumpLeft…" at bounding box center [505, 210] width 226 height 235
click at [477, 148] on div "hero . moveUp ( 2 ) hero . moveLeft ( 1 ) hero . moveDown ( 2 ) hero . jumpLeft…" at bounding box center [505, 210] width 226 height 235
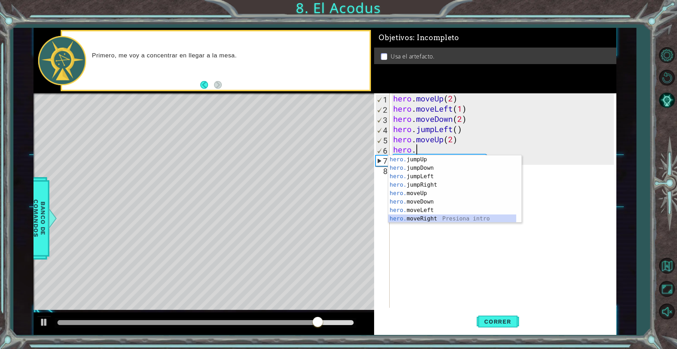
click at [456, 219] on div "hero. jumpUp Presiona intro hero. jumpDown Presiona intro hero. jumpLeft Presio…" at bounding box center [452, 197] width 128 height 85
type textarea "hero.moveRight(1)"
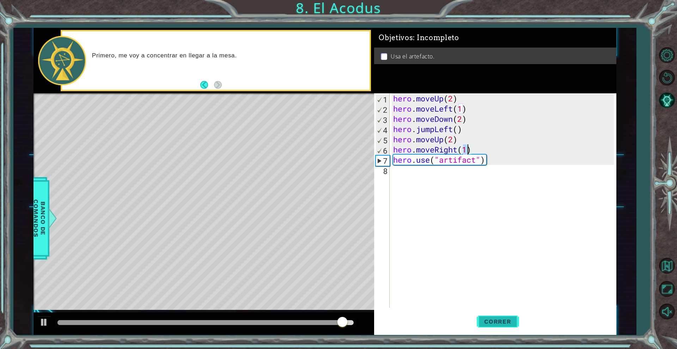
click at [486, 317] on button "Correr" at bounding box center [498, 322] width 42 height 24
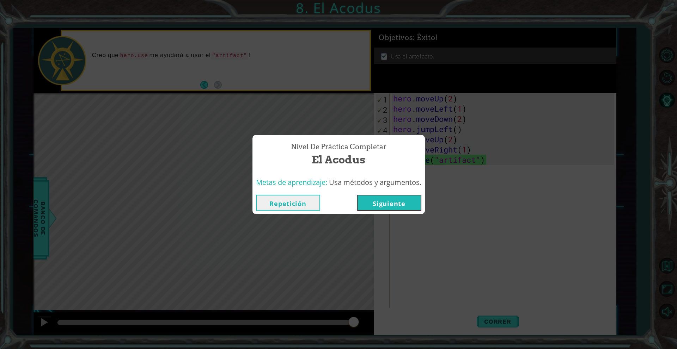
click at [400, 204] on button "Siguiente" at bounding box center [389, 203] width 64 height 16
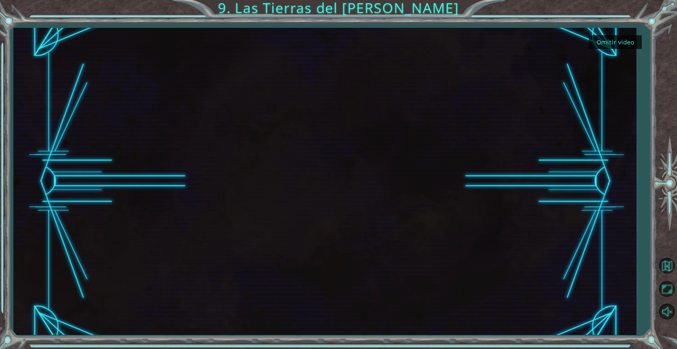
click at [600, 45] on button "Omitir video" at bounding box center [615, 42] width 53 height 14
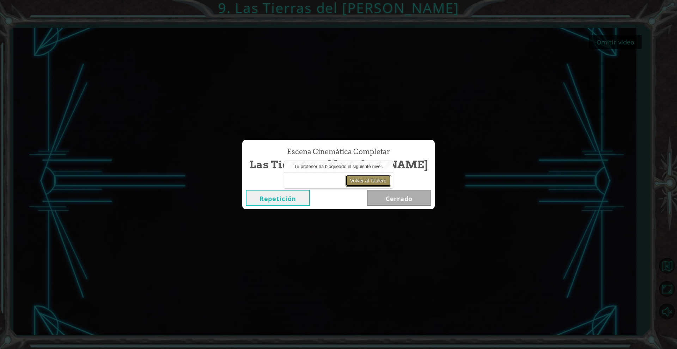
click at [380, 180] on button "Volver al Tablero" at bounding box center [368, 181] width 45 height 12
